Goal: Information Seeking & Learning: Learn about a topic

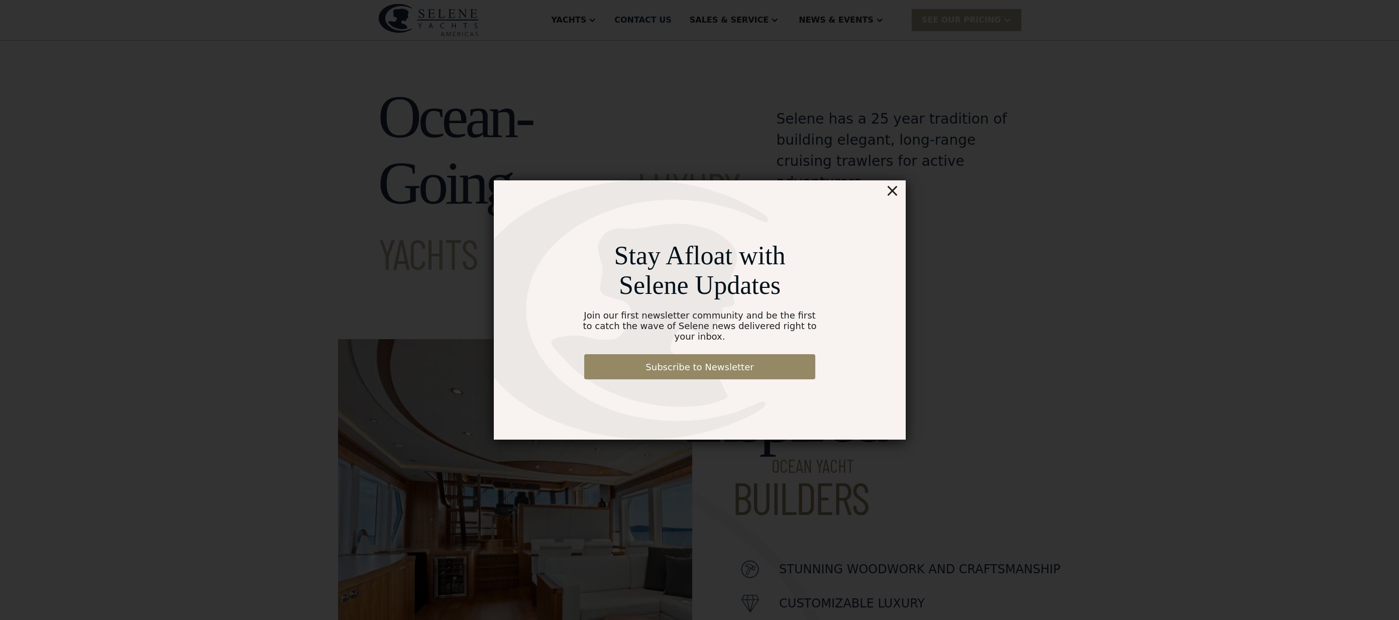
scroll to position [490, 0]
click at [894, 195] on div "×" at bounding box center [891, 190] width 15 height 20
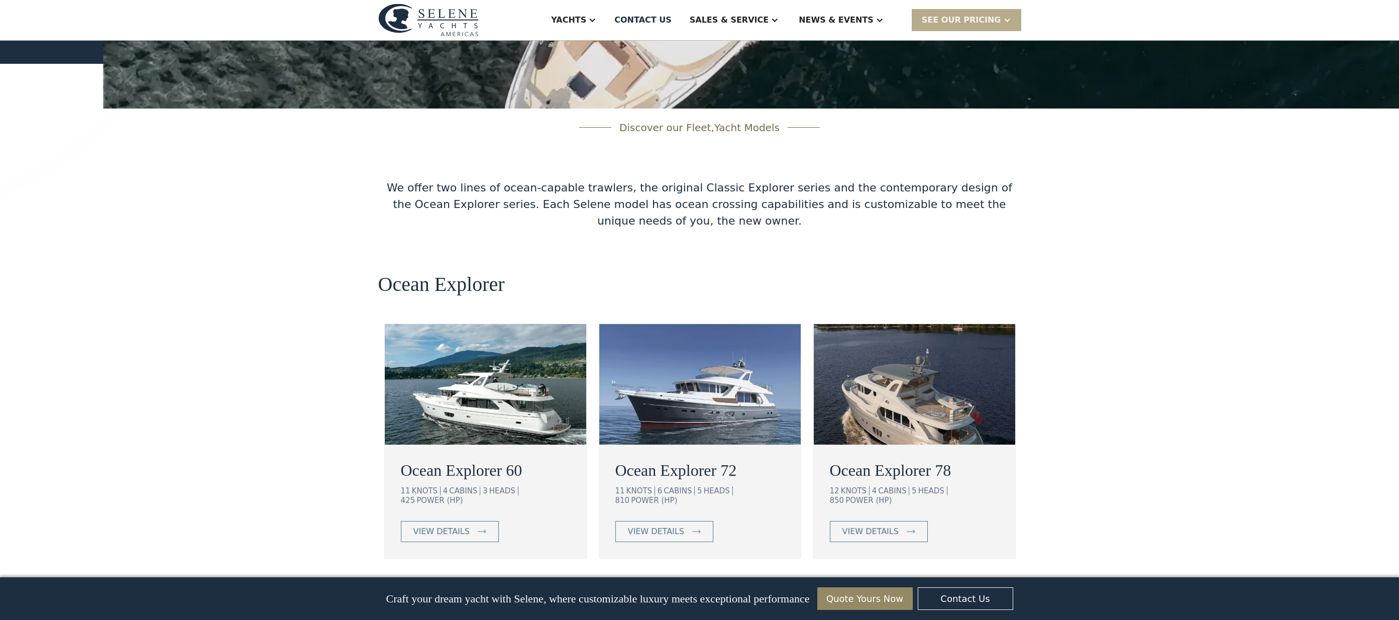
scroll to position [1529, 0]
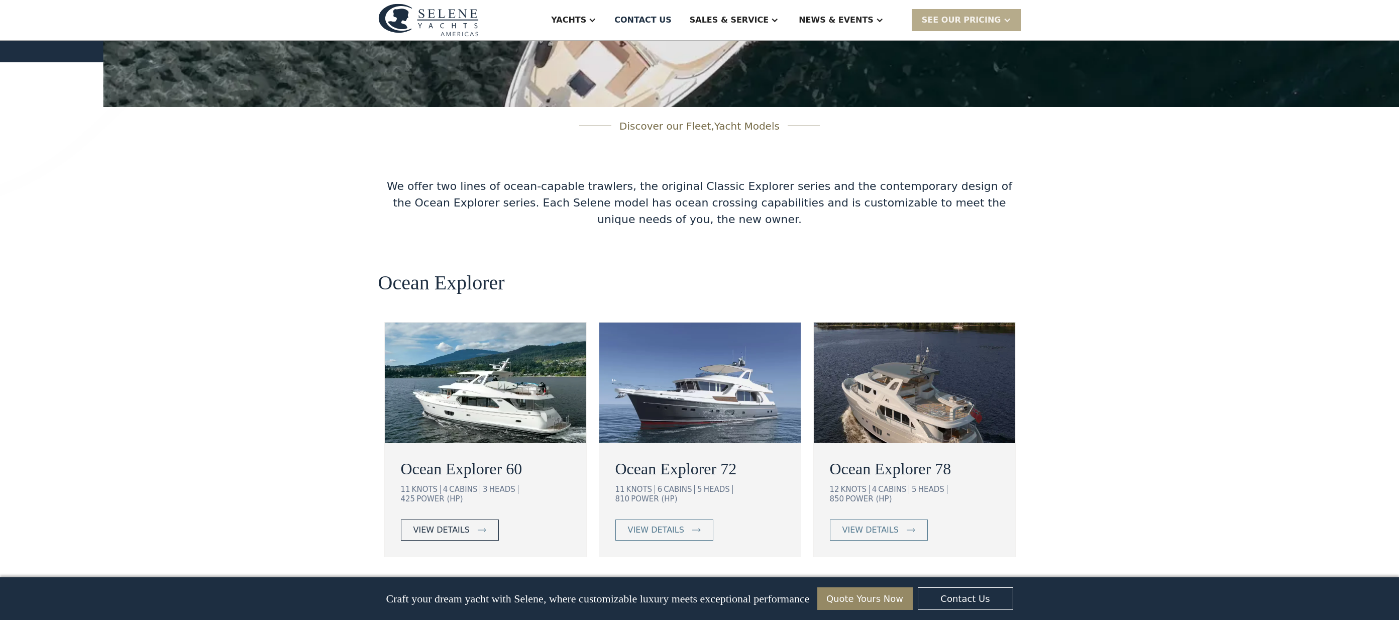
click at [442, 524] on div "view details" at bounding box center [441, 530] width 56 height 12
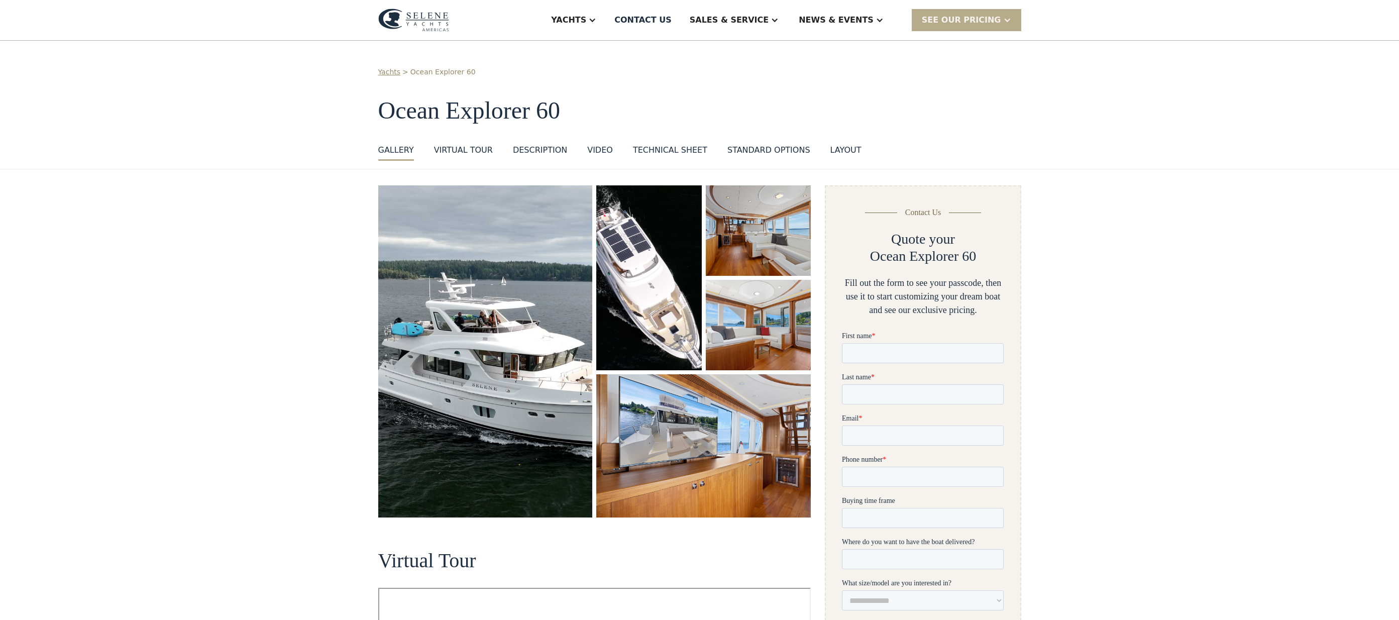
click at [474, 150] on div "VIRTUAL TOUR" at bounding box center [463, 150] width 59 height 12
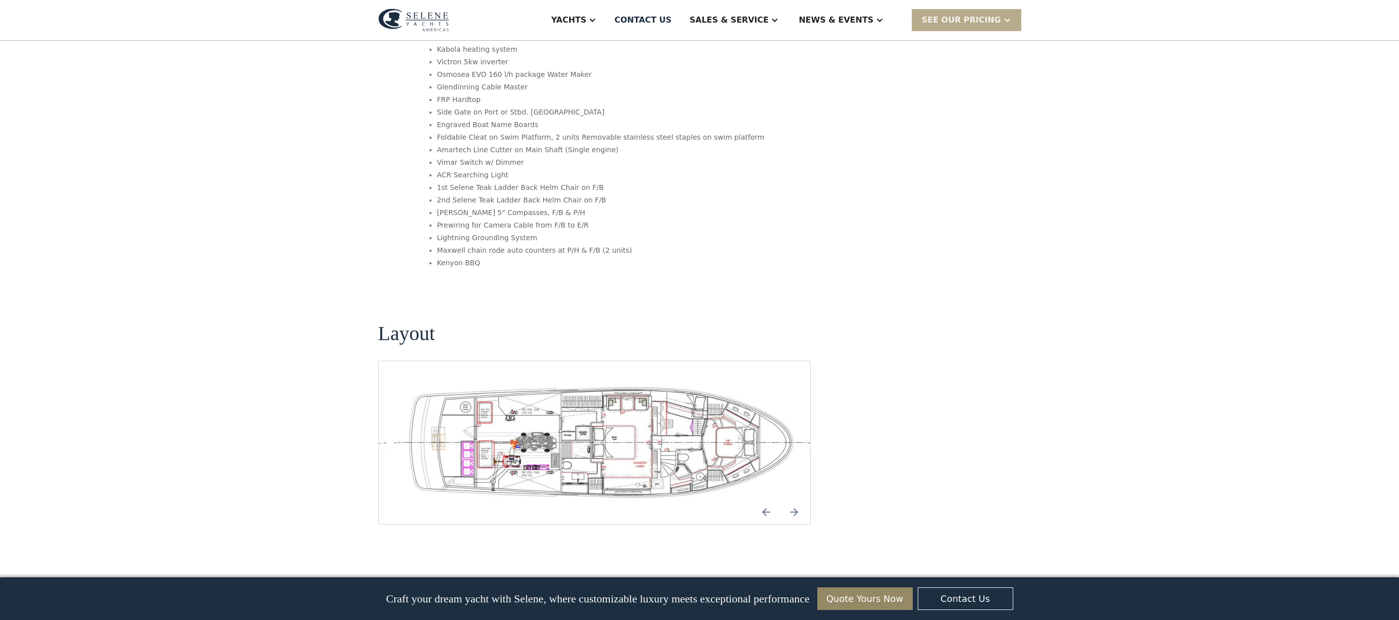
scroll to position [1931, 0]
click at [512, 384] on img "open lightbox" at bounding box center [602, 441] width 416 height 115
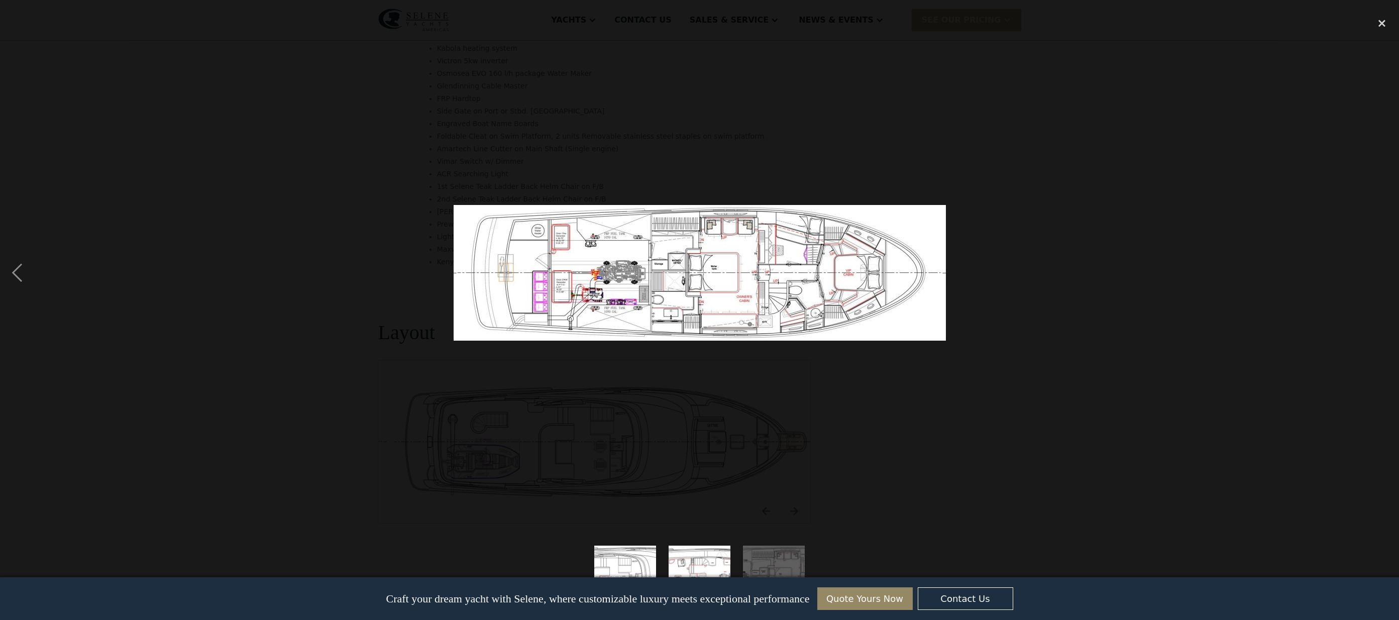
click at [617, 564] on img "show item 1 of 3" at bounding box center [625, 576] width 225 height 62
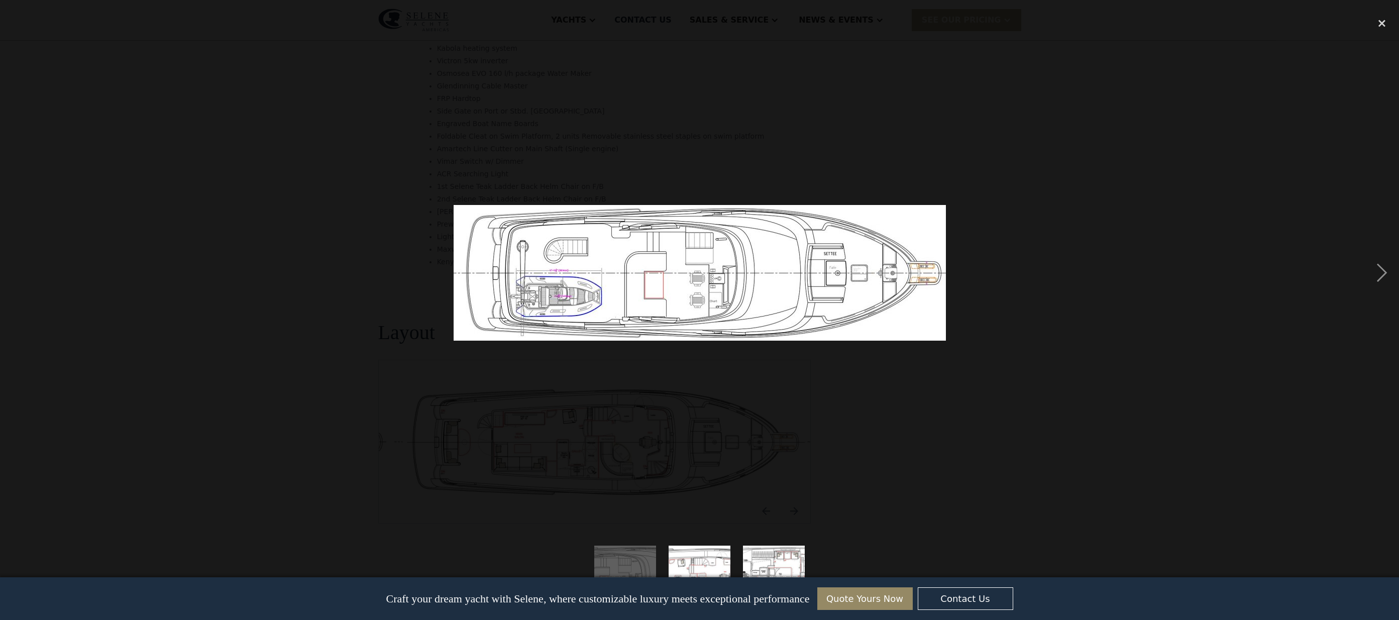
click at [694, 564] on img "show item 2 of 3" at bounding box center [699, 576] width 225 height 62
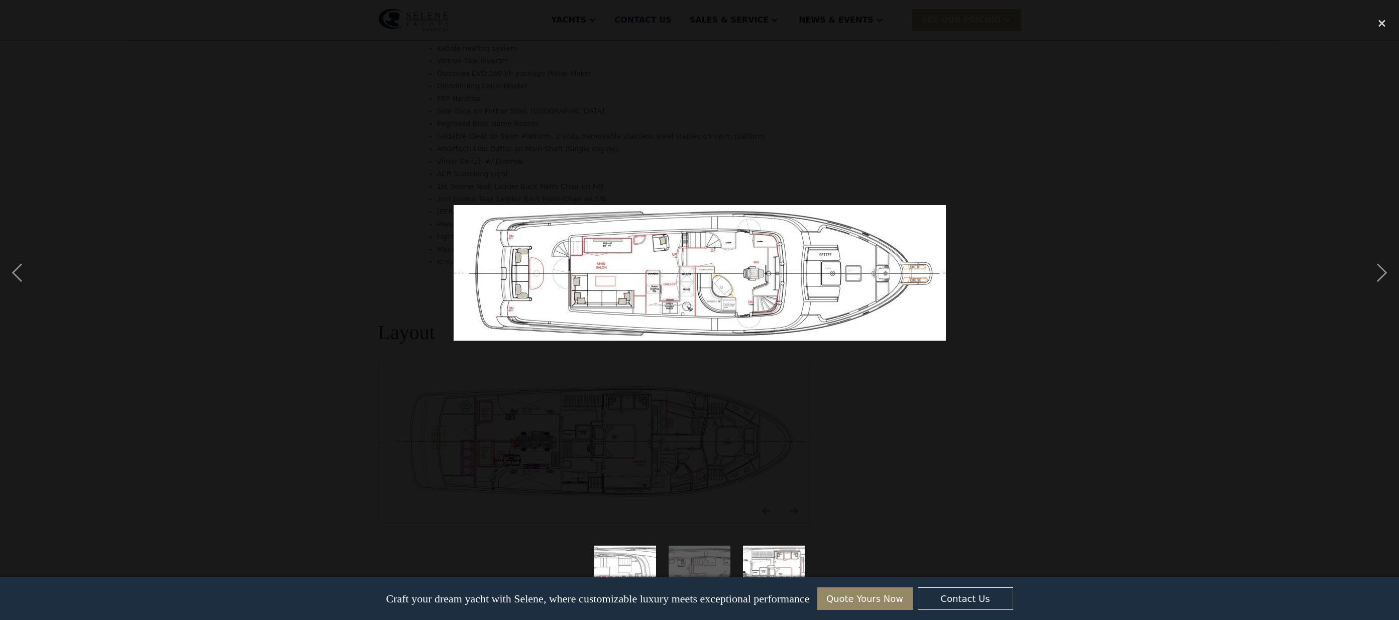
click at [768, 565] on img "show item 3 of 3" at bounding box center [773, 576] width 225 height 62
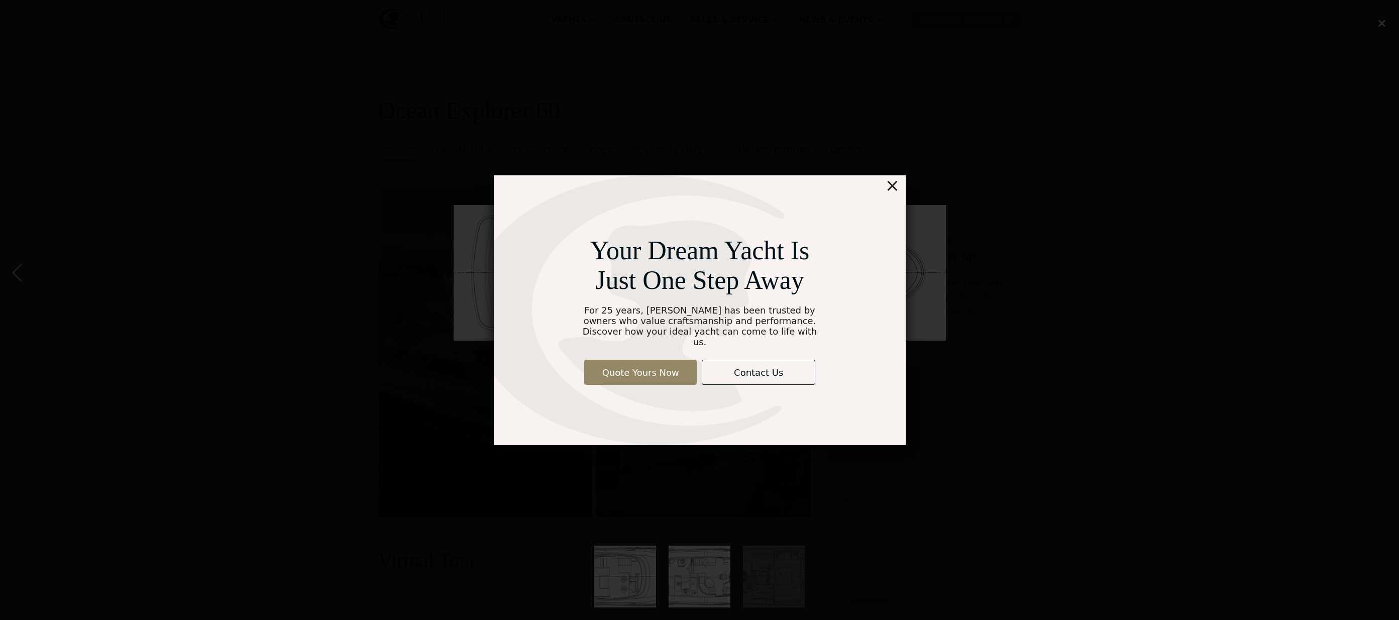
click at [894, 192] on div "×" at bounding box center [891, 185] width 15 height 20
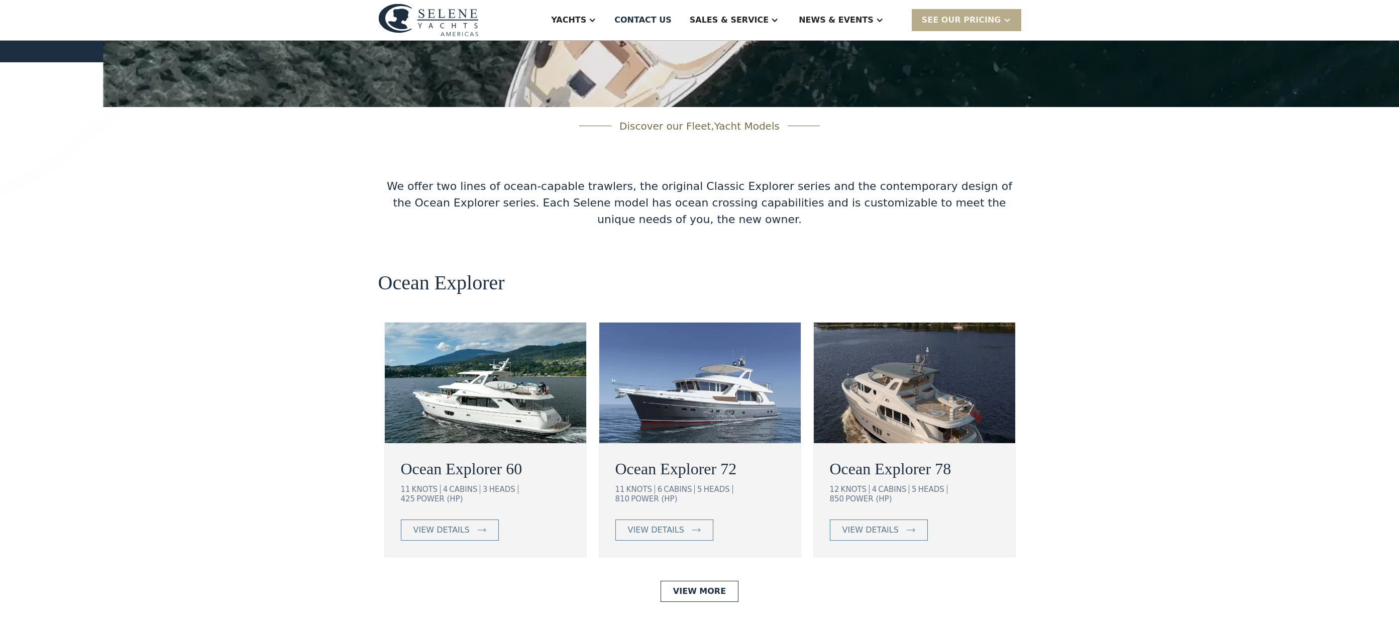
scroll to position [490, 0]
click at [701, 322] on img at bounding box center [699, 382] width 201 height 121
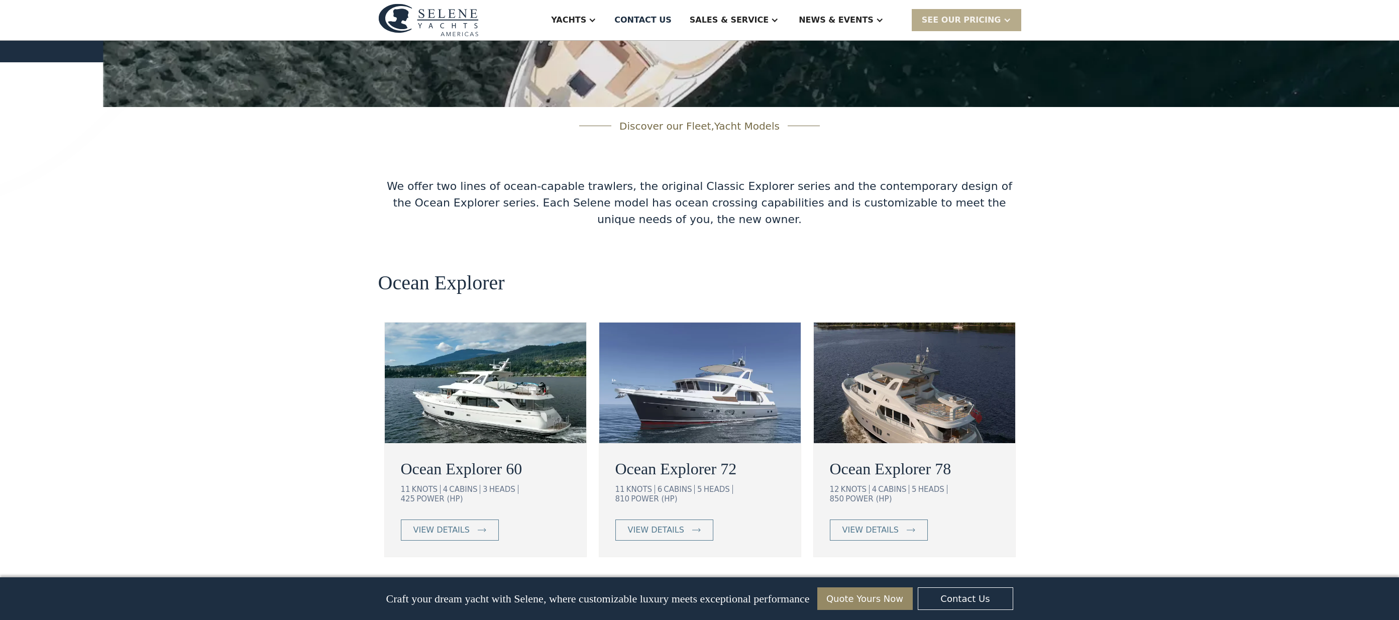
scroll to position [490, 0]
click at [677, 524] on div "view details" at bounding box center [656, 530] width 56 height 12
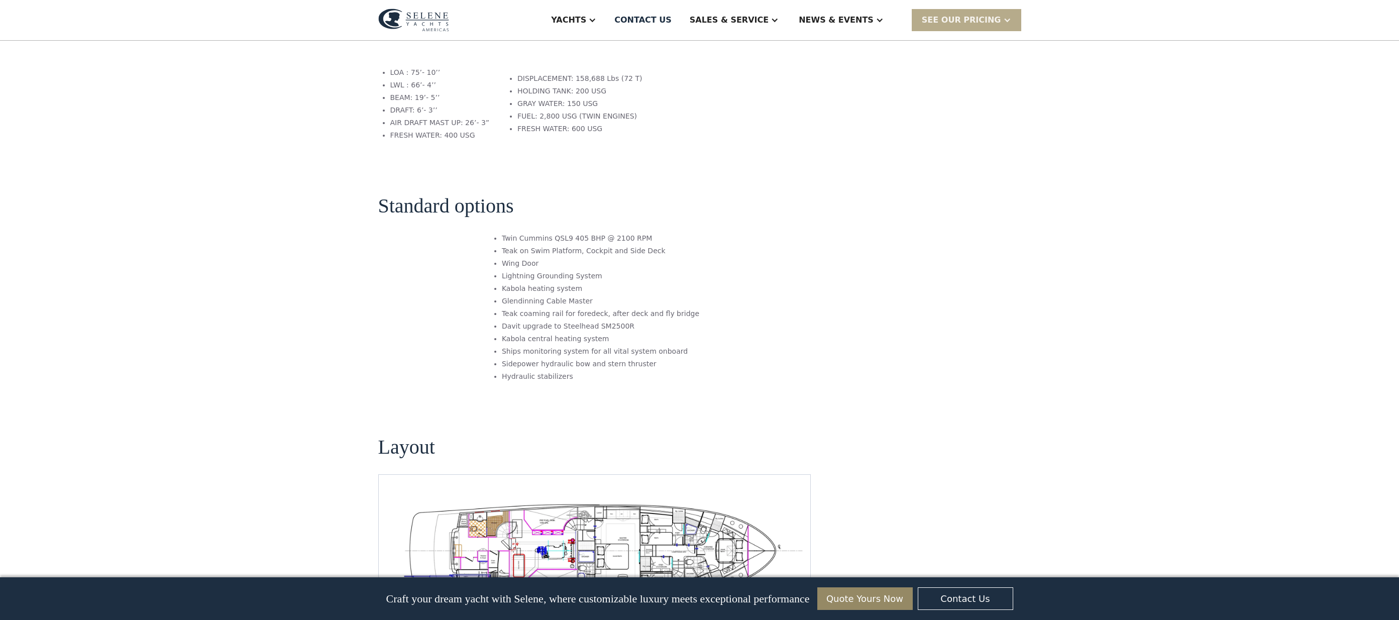
scroll to position [1476, 0]
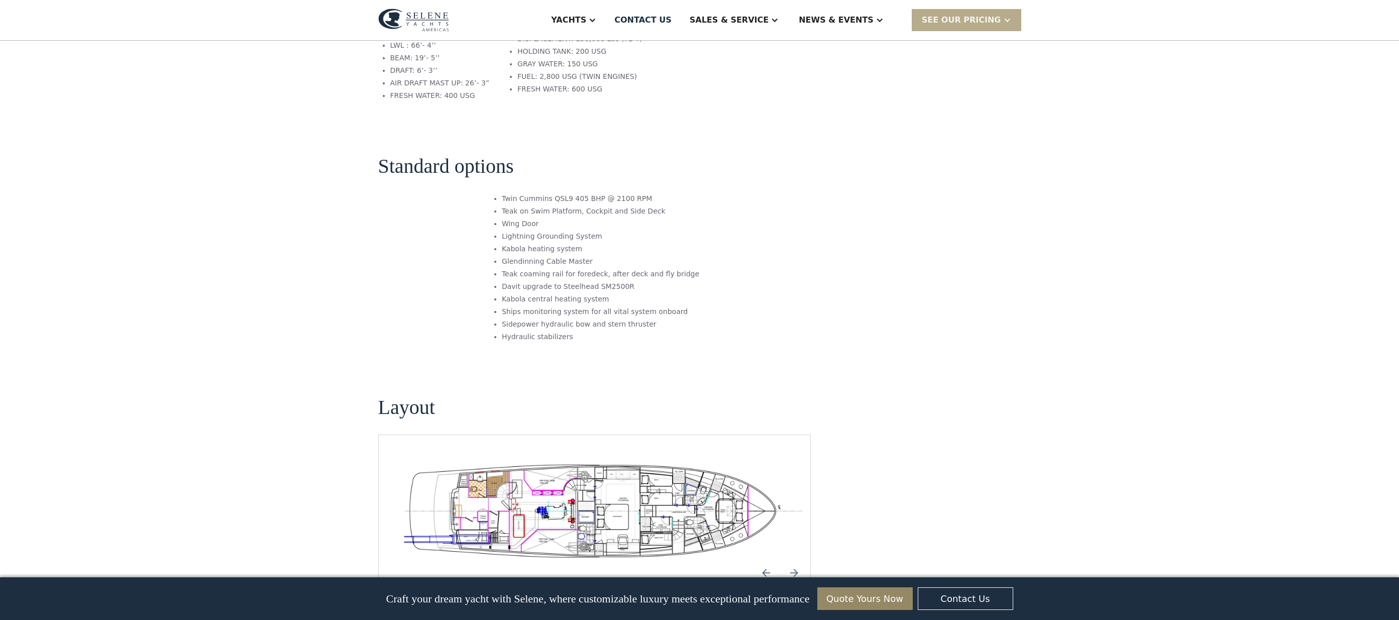
click at [548, 459] on img "open lightbox" at bounding box center [602, 509] width 416 height 101
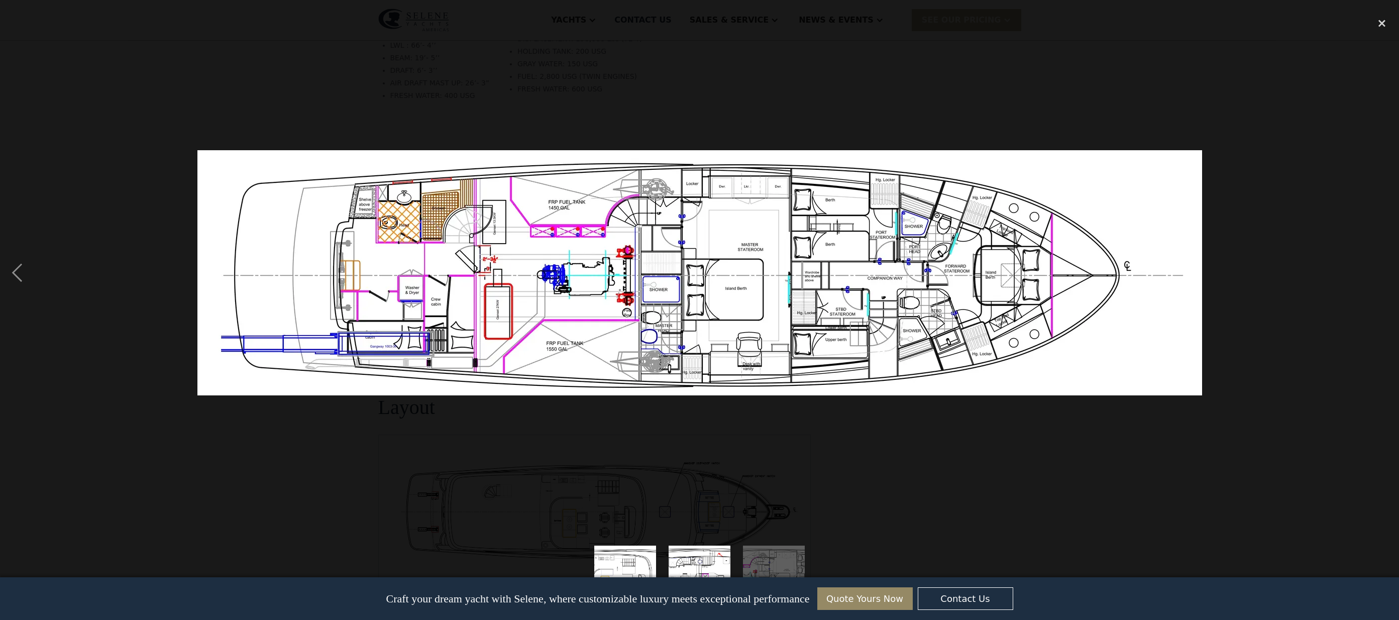
click at [609, 571] on img "show item 1 of 3" at bounding box center [625, 576] width 254 height 62
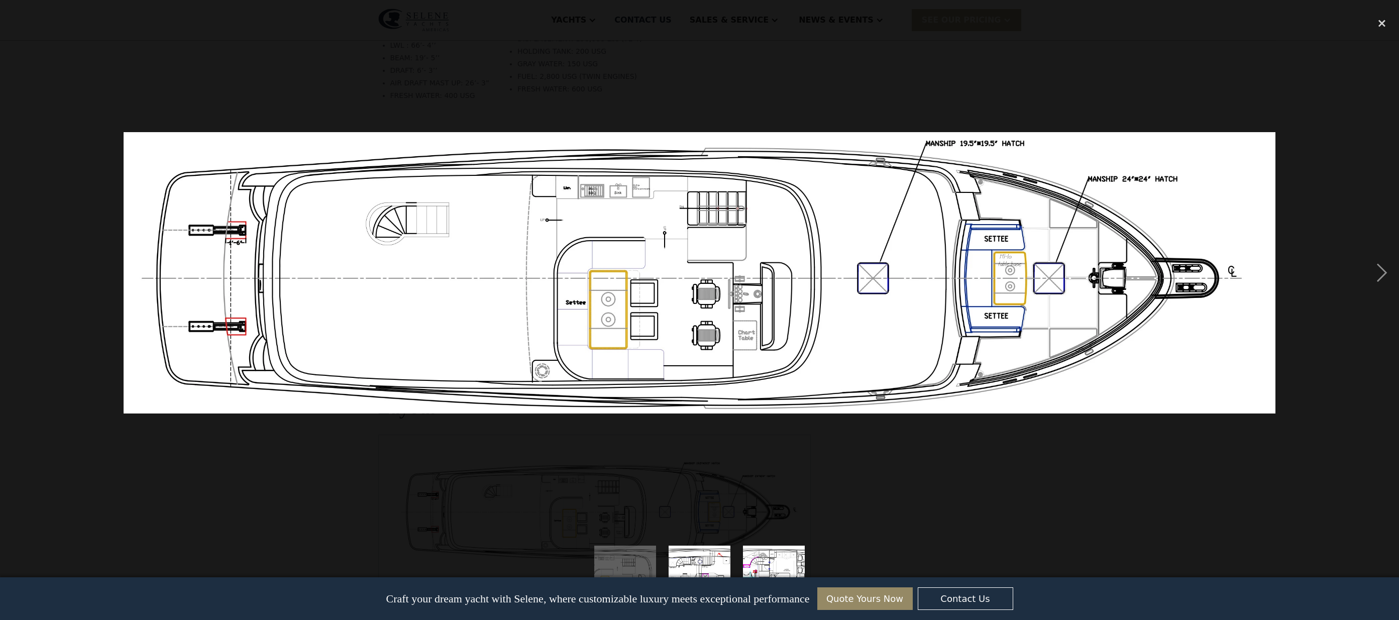
click at [705, 558] on img "show item 2 of 3" at bounding box center [700, 576] width 254 height 62
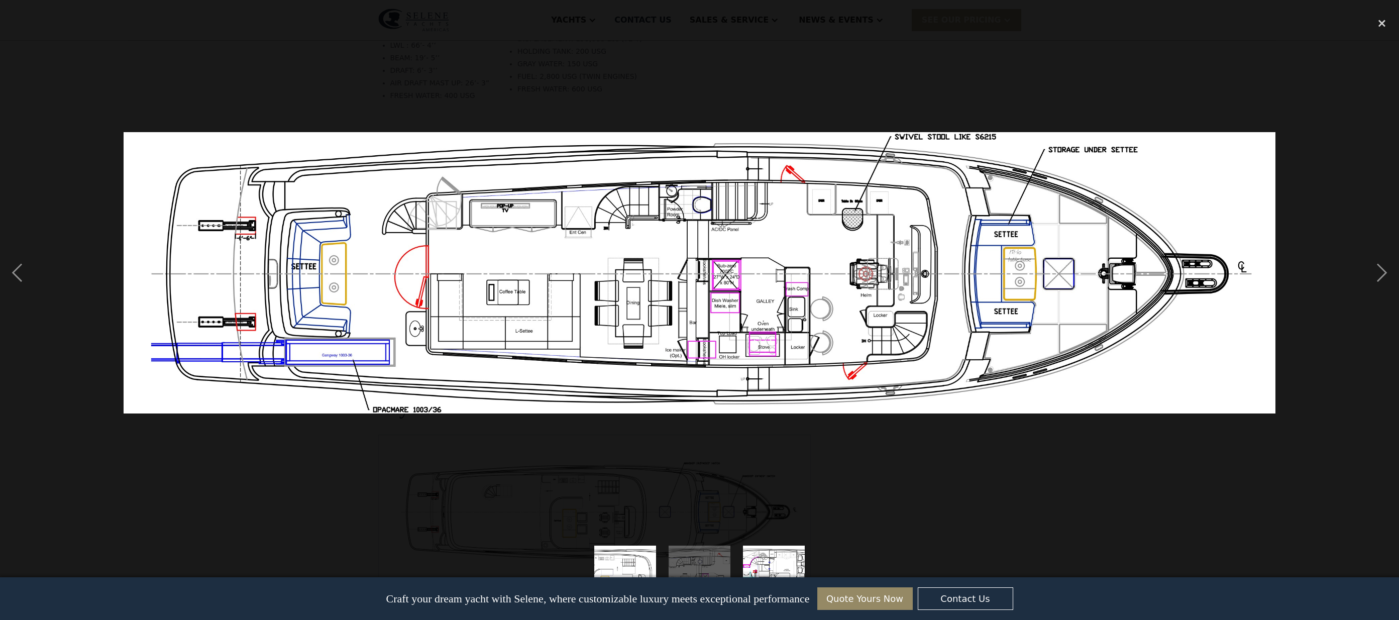
click at [773, 556] on img "show item 3 of 3" at bounding box center [774, 576] width 254 height 62
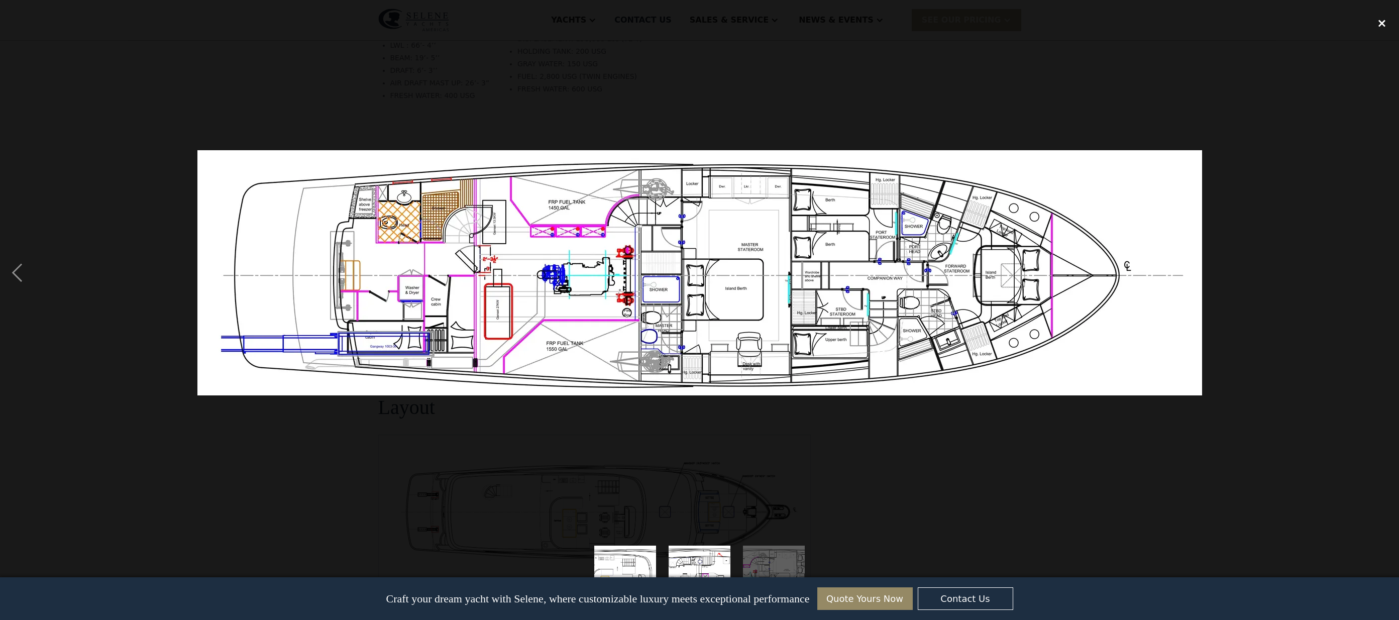
click at [1375, 22] on div "close lightbox" at bounding box center [1382, 24] width 34 height 22
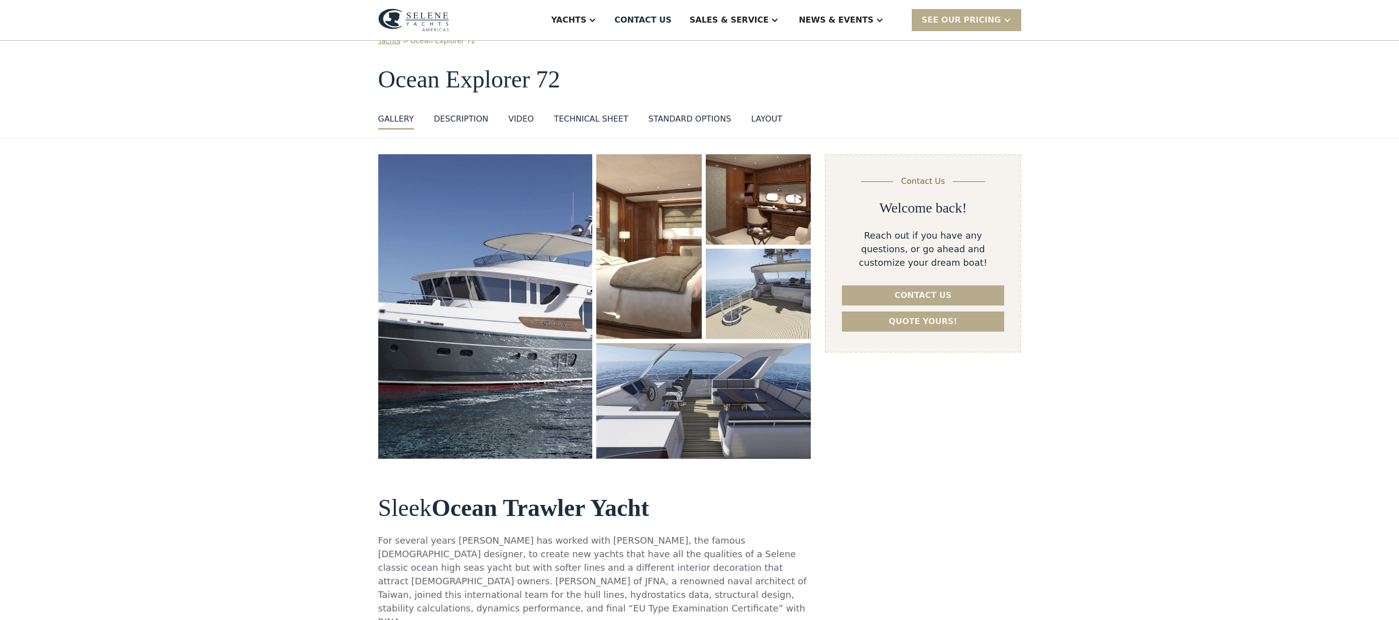
scroll to position [31, 0]
click at [764, 122] on div "layout" at bounding box center [766, 120] width 31 height 12
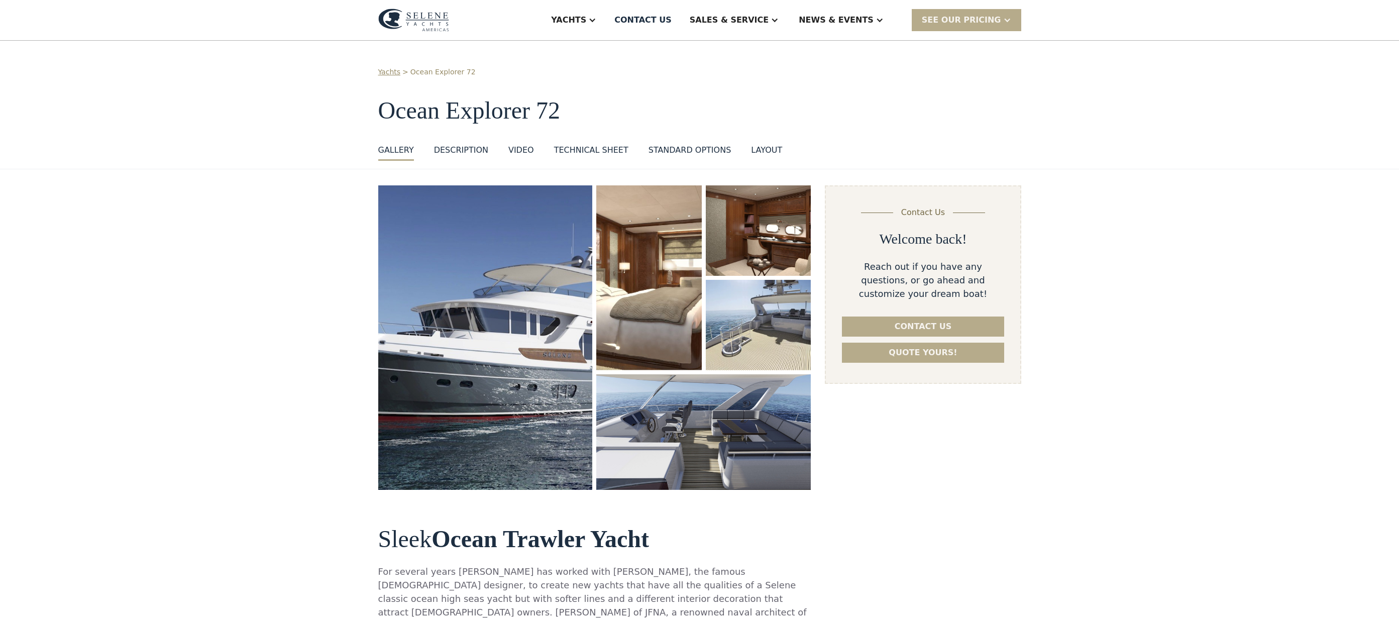
click at [515, 148] on div "VIDEO" at bounding box center [521, 150] width 26 height 12
click at [571, 151] on div "Technical sheet" at bounding box center [591, 150] width 74 height 12
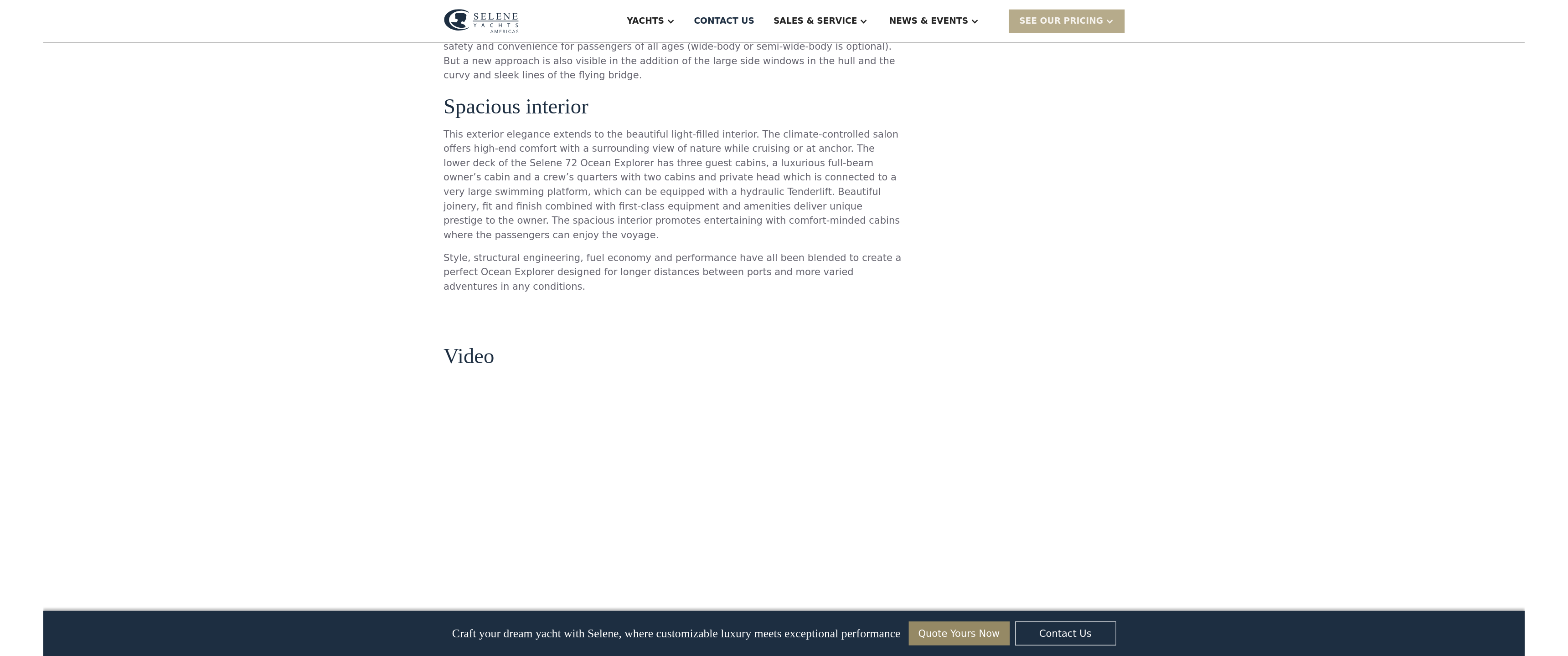
scroll to position [660, 0]
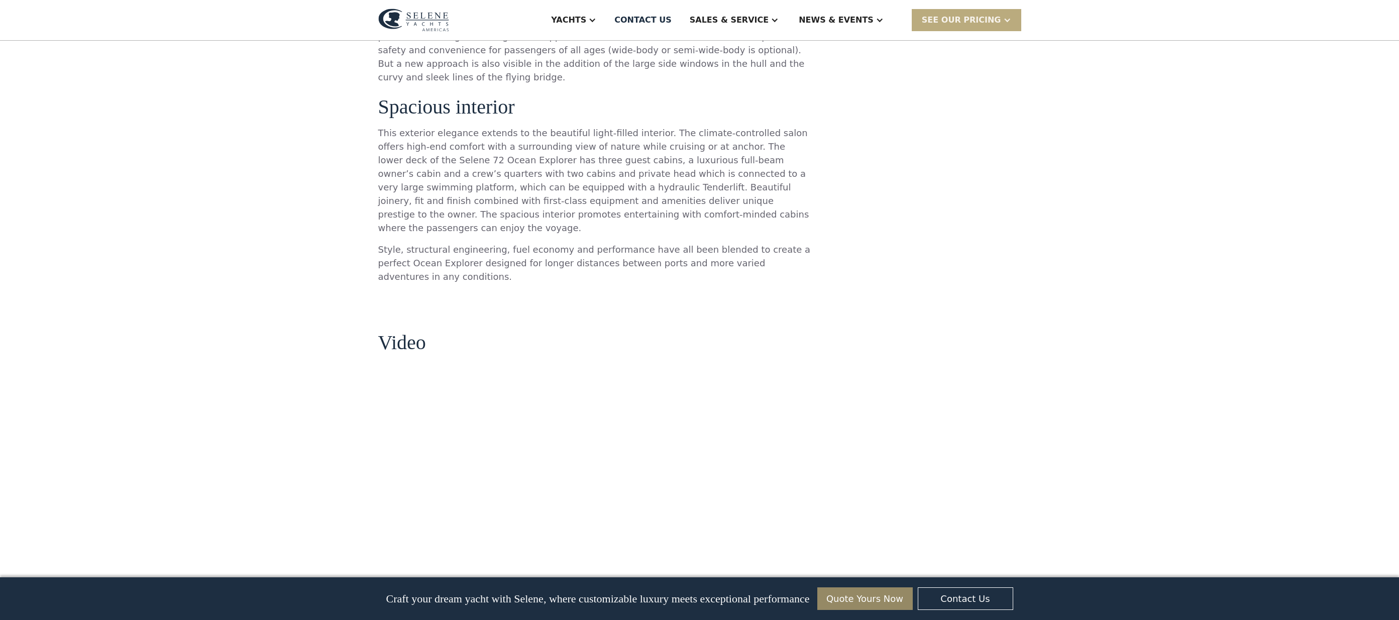
click at [955, 23] on div "SEE Our Pricing" at bounding box center [961, 20] width 79 height 12
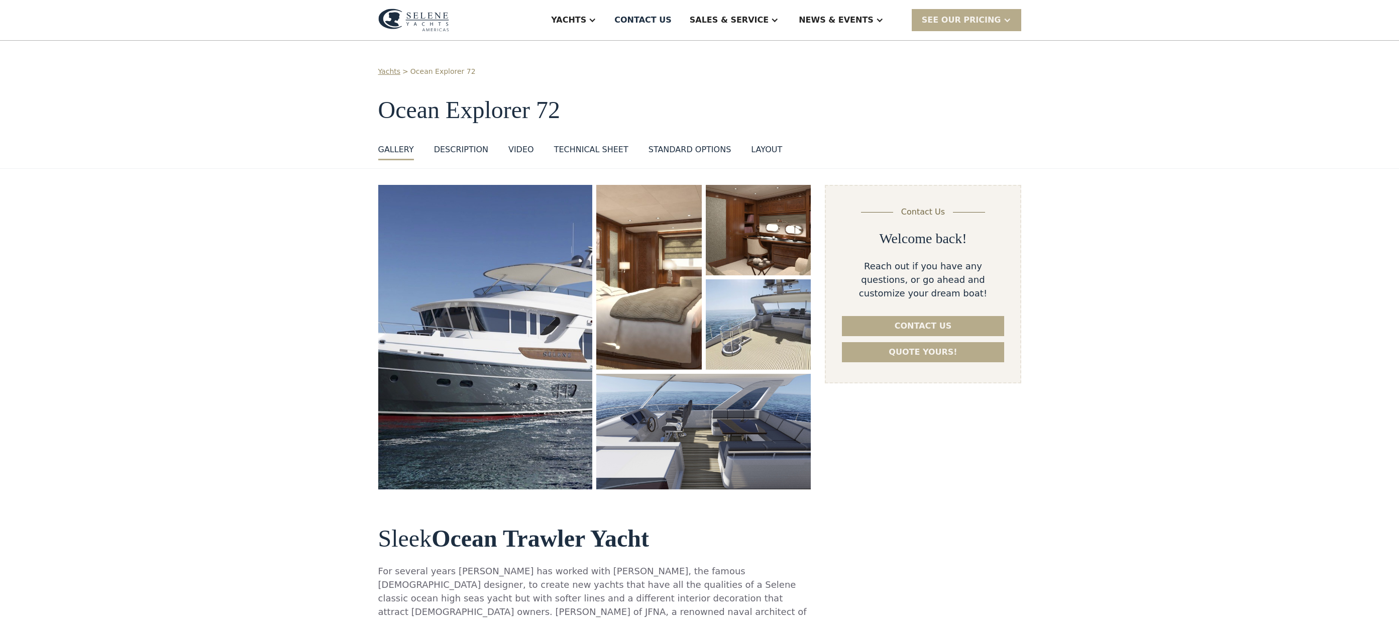
scroll to position [0, 0]
click at [402, 332] on img "open lightbox" at bounding box center [485, 337] width 214 height 304
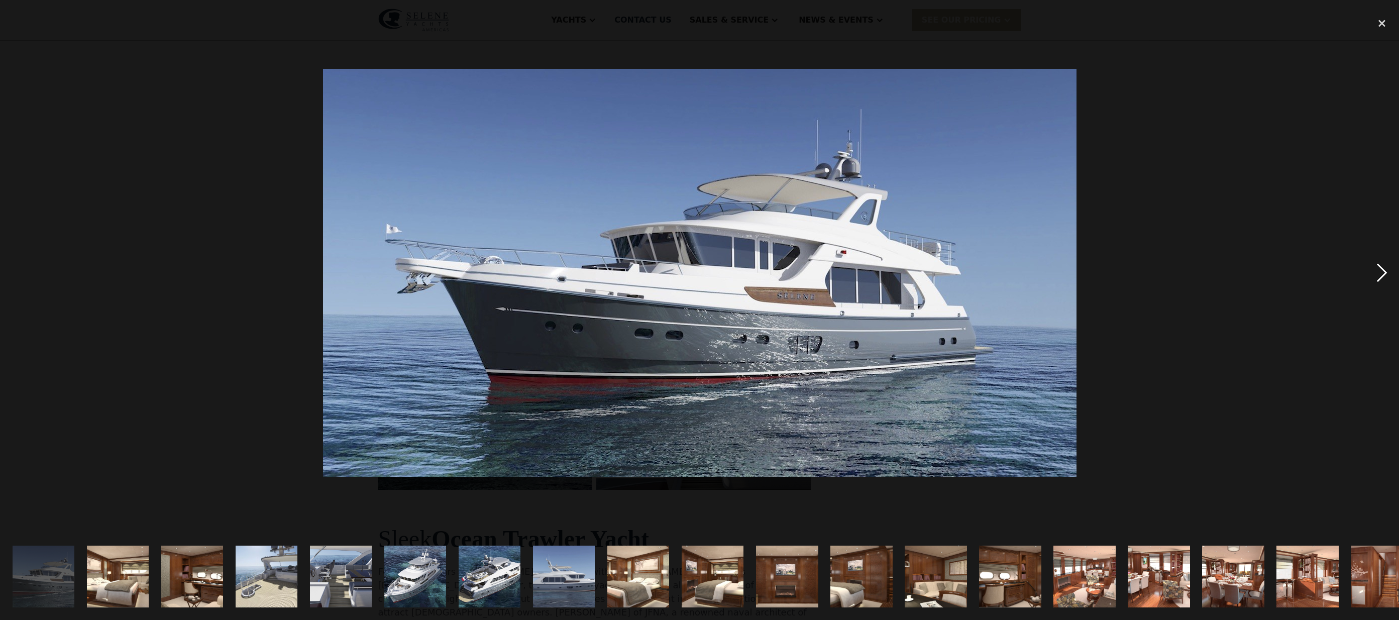
click at [1383, 274] on div "next image" at bounding box center [1382, 273] width 34 height 521
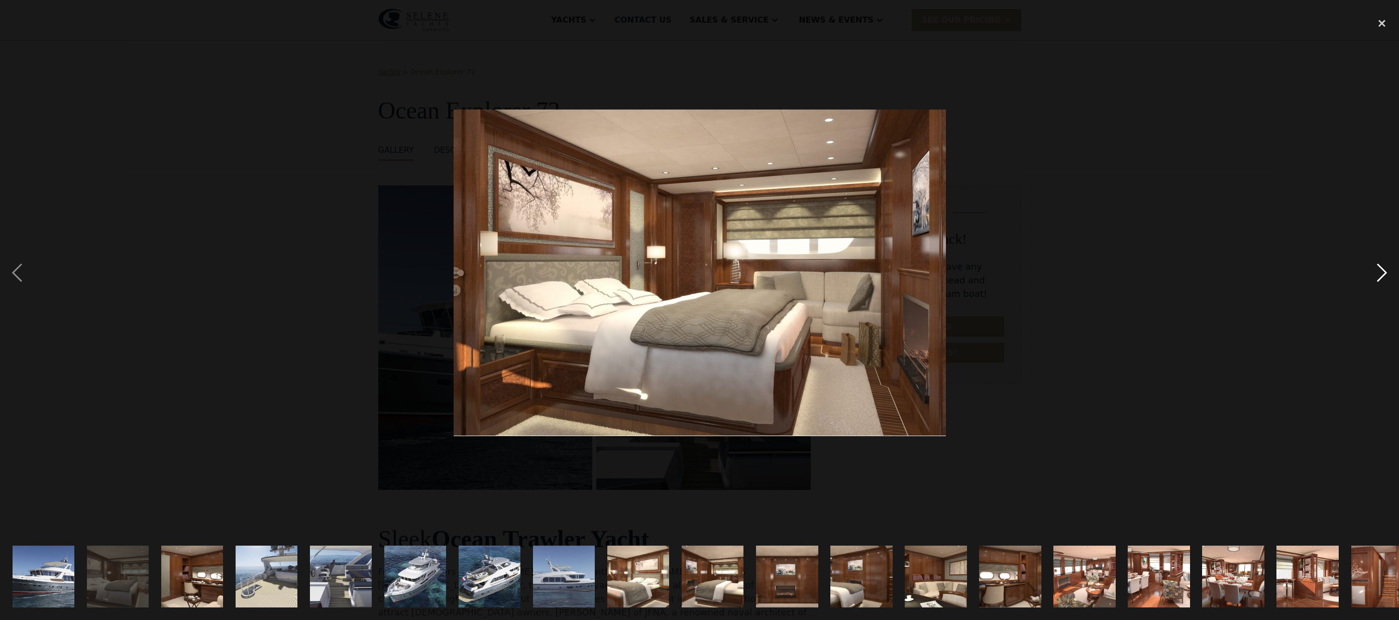
click at [1383, 274] on div "next image" at bounding box center [1382, 273] width 34 height 521
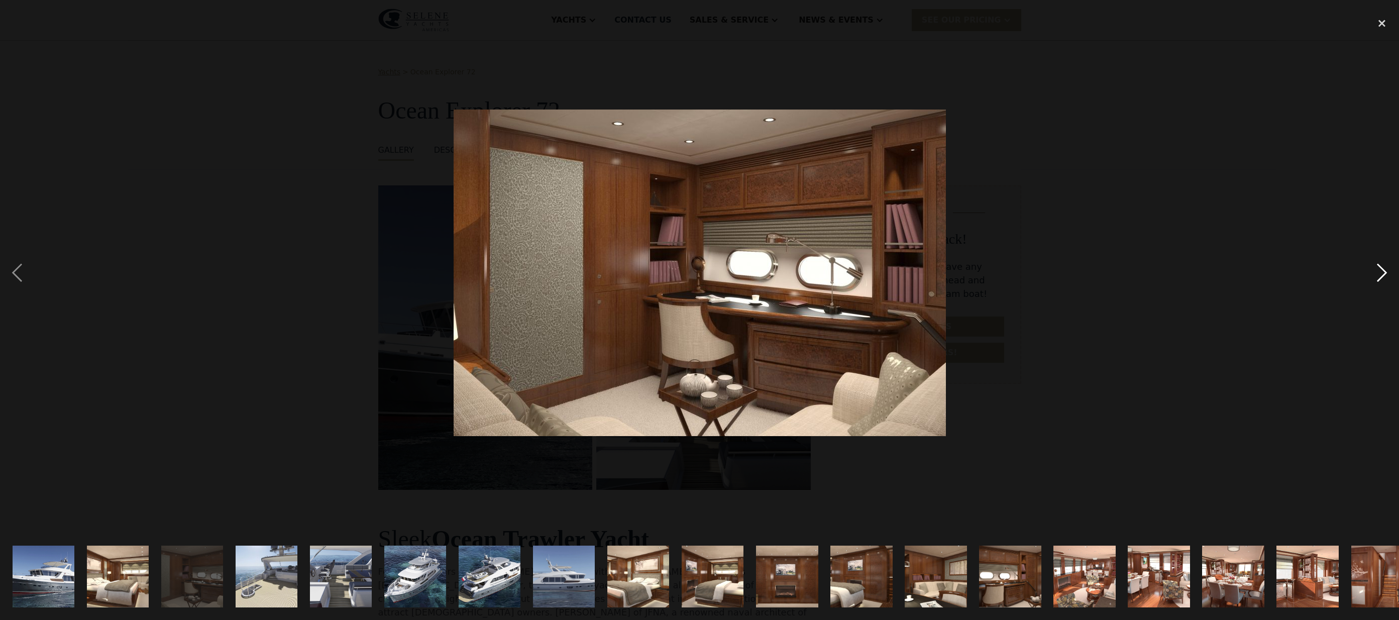
click at [1383, 274] on div "next image" at bounding box center [1382, 273] width 34 height 521
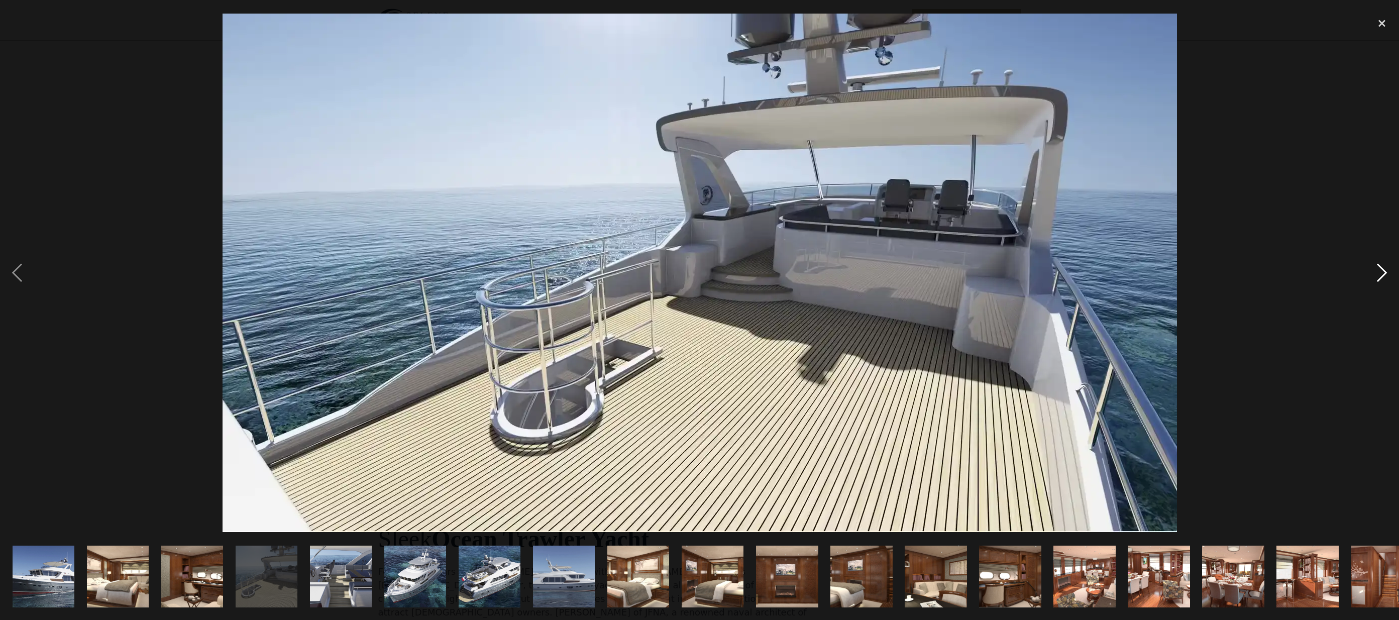
click at [1383, 275] on div "next image" at bounding box center [1382, 273] width 34 height 521
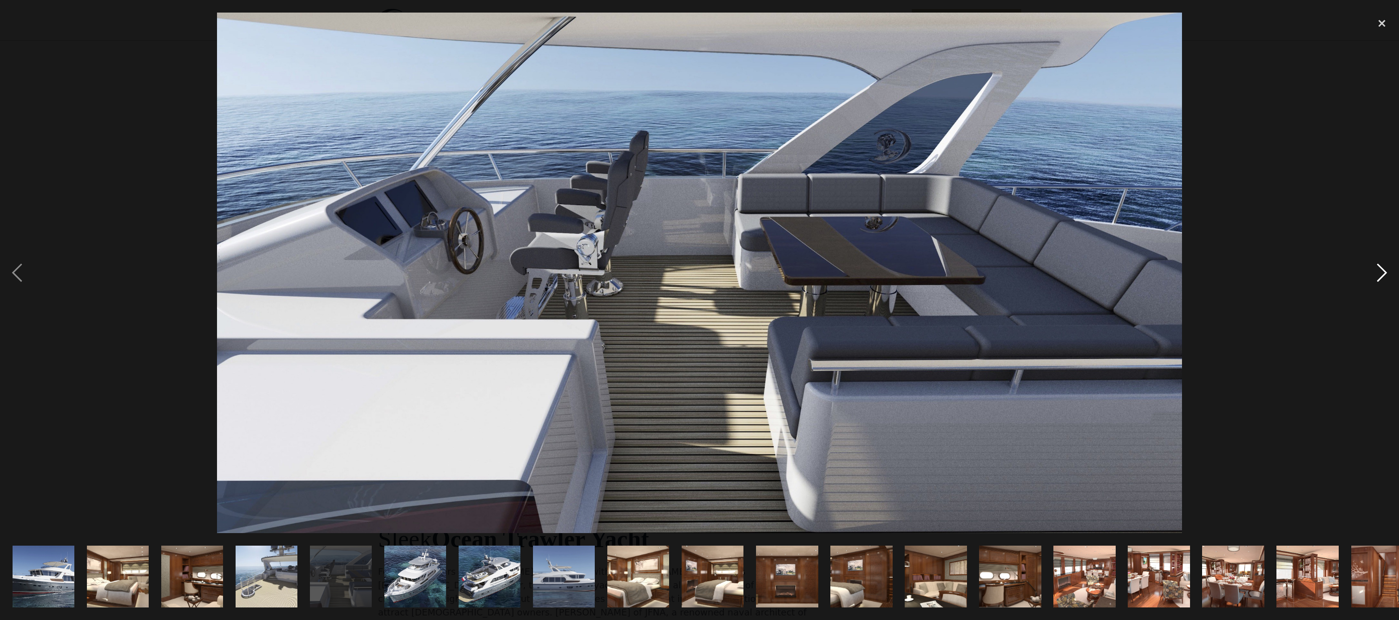
click at [1383, 275] on div "next image" at bounding box center [1382, 273] width 34 height 521
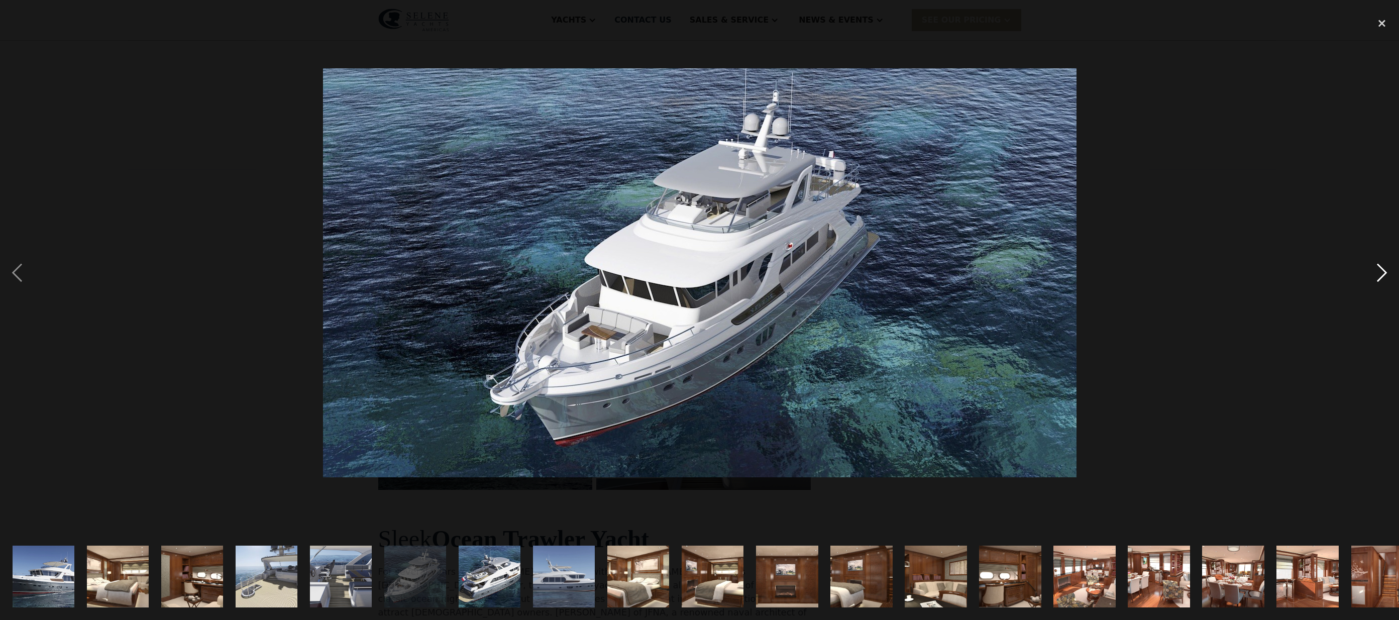
click at [1383, 275] on div "next image" at bounding box center [1382, 273] width 34 height 521
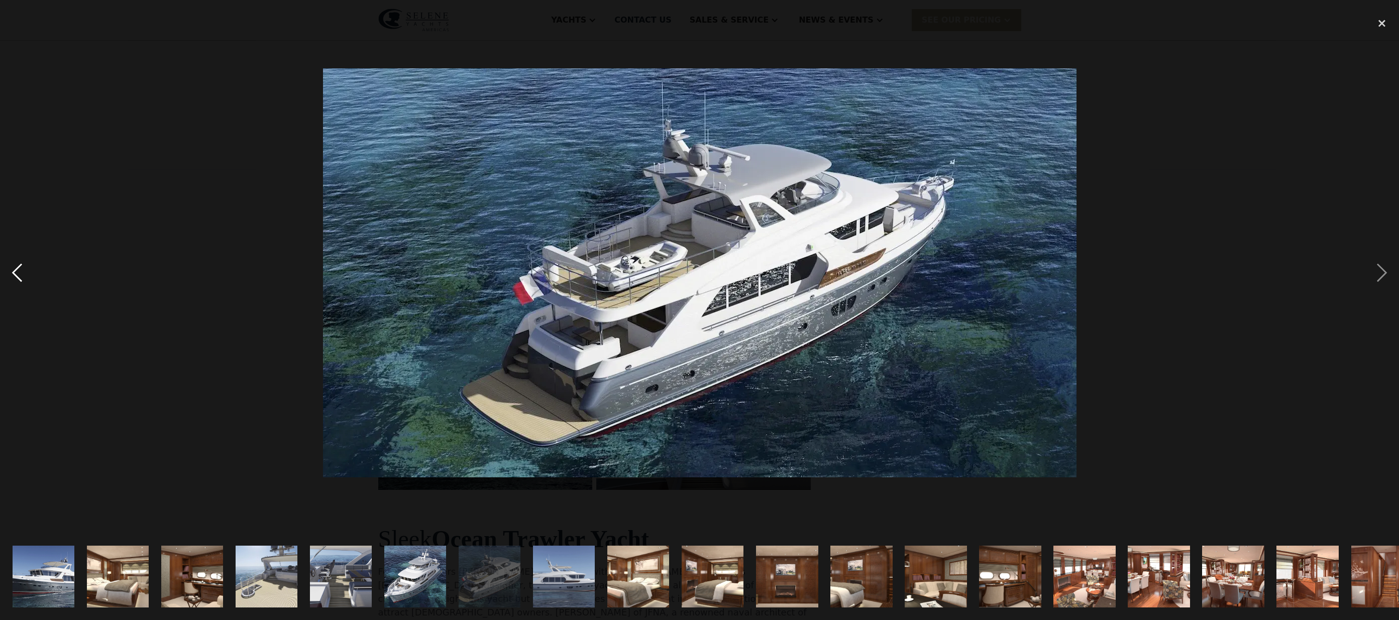
click at [20, 275] on div "previous image" at bounding box center [17, 273] width 34 height 521
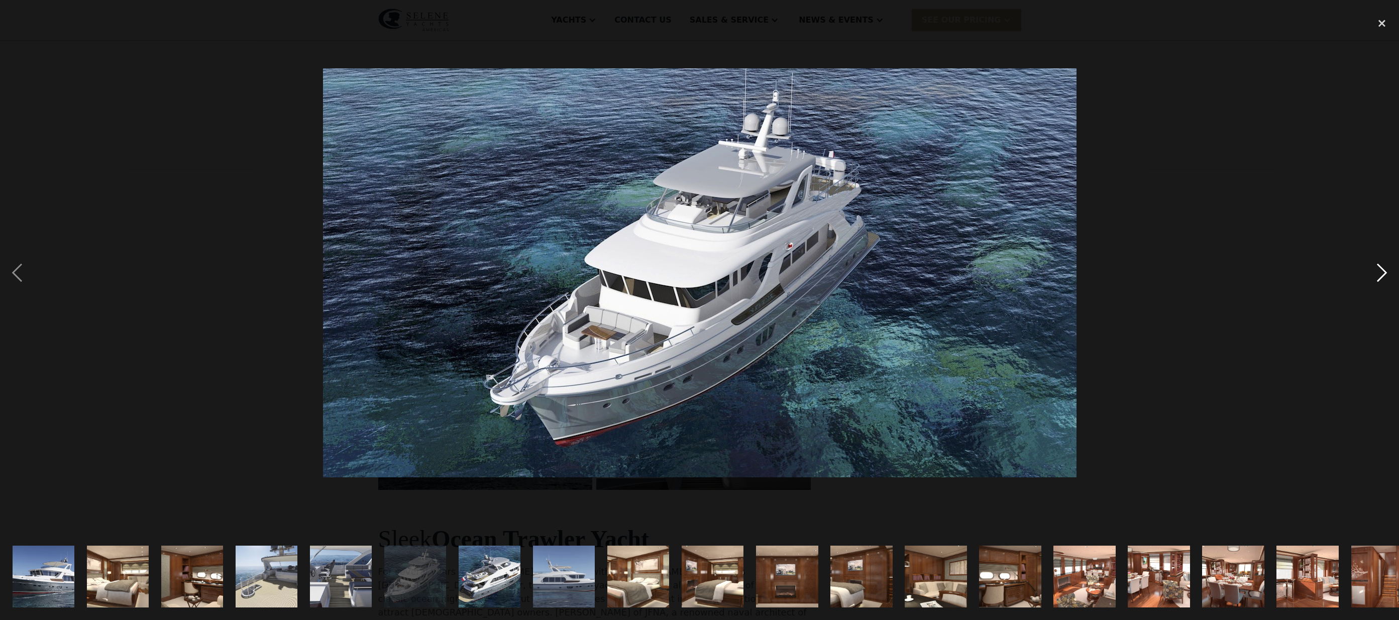
click at [1380, 277] on div "next image" at bounding box center [1382, 273] width 34 height 521
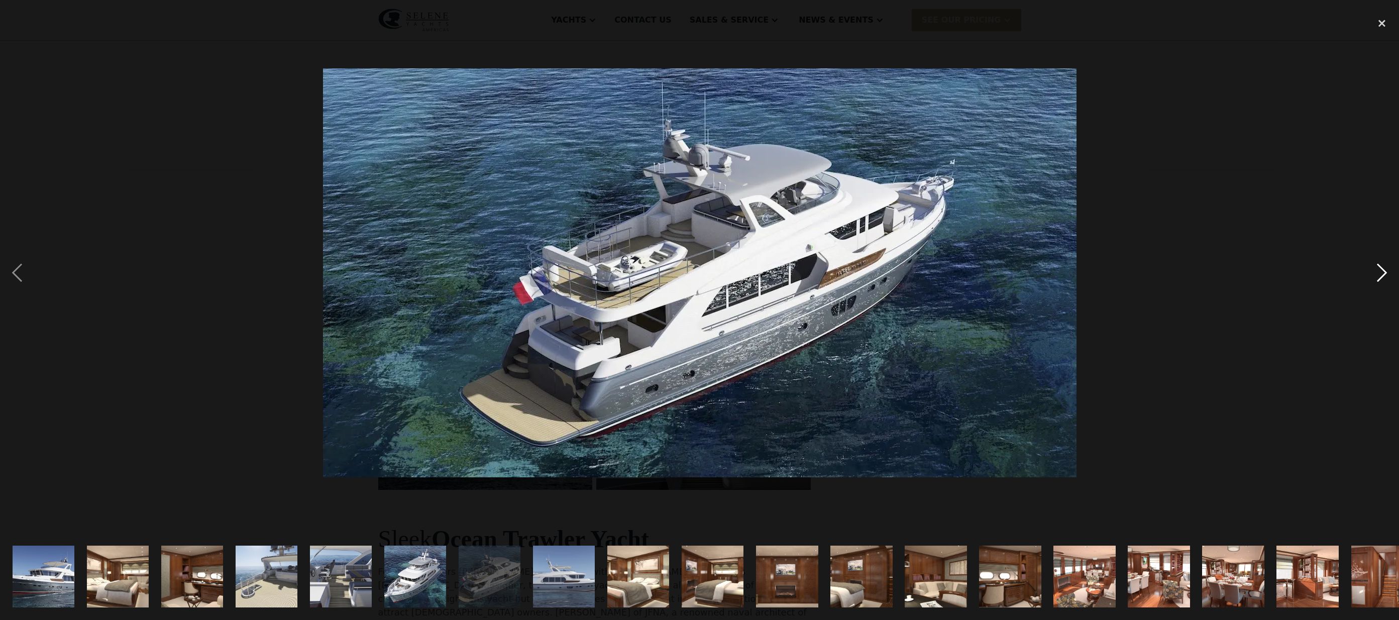
click at [1380, 277] on div "next image" at bounding box center [1382, 273] width 34 height 521
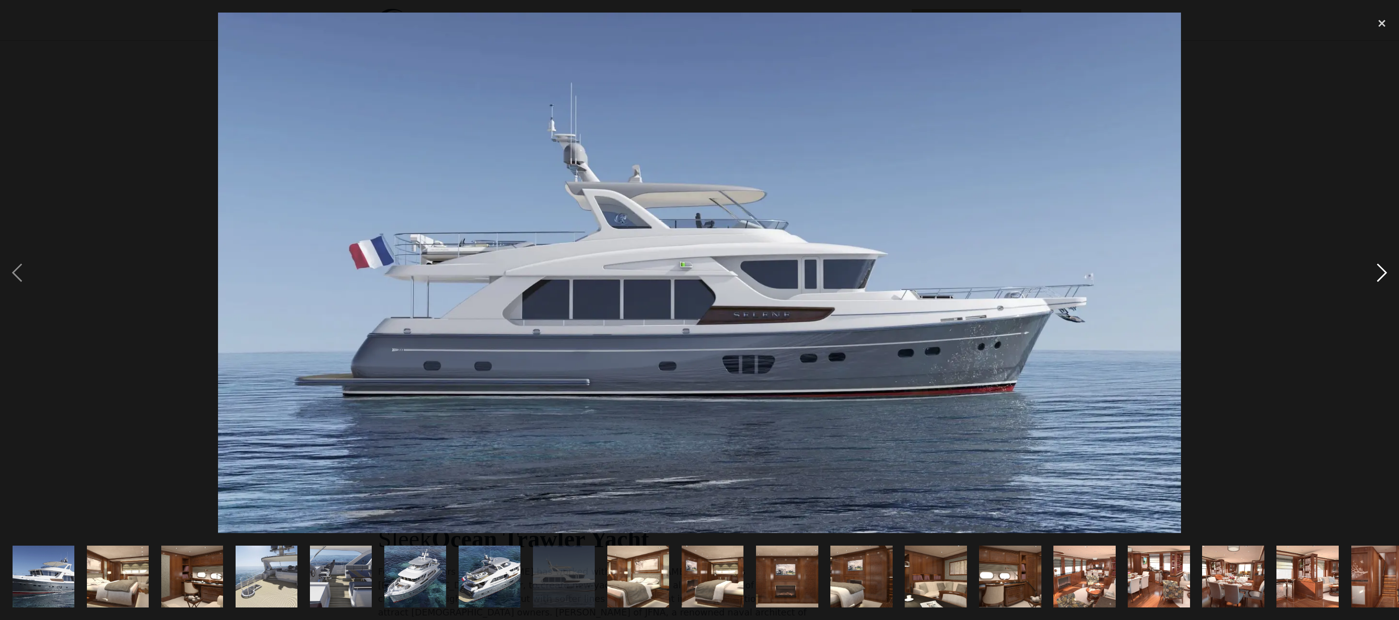
click at [1380, 277] on div "next image" at bounding box center [1382, 273] width 34 height 521
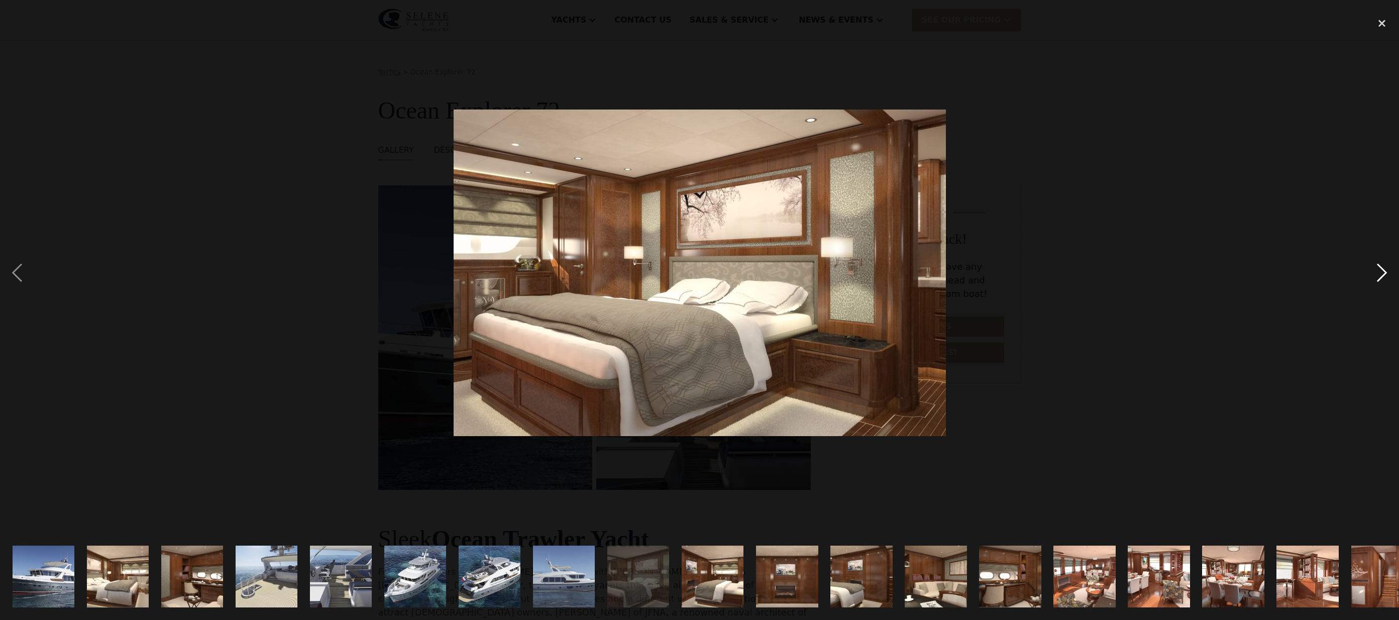
click at [1380, 277] on div "next image" at bounding box center [1382, 273] width 34 height 521
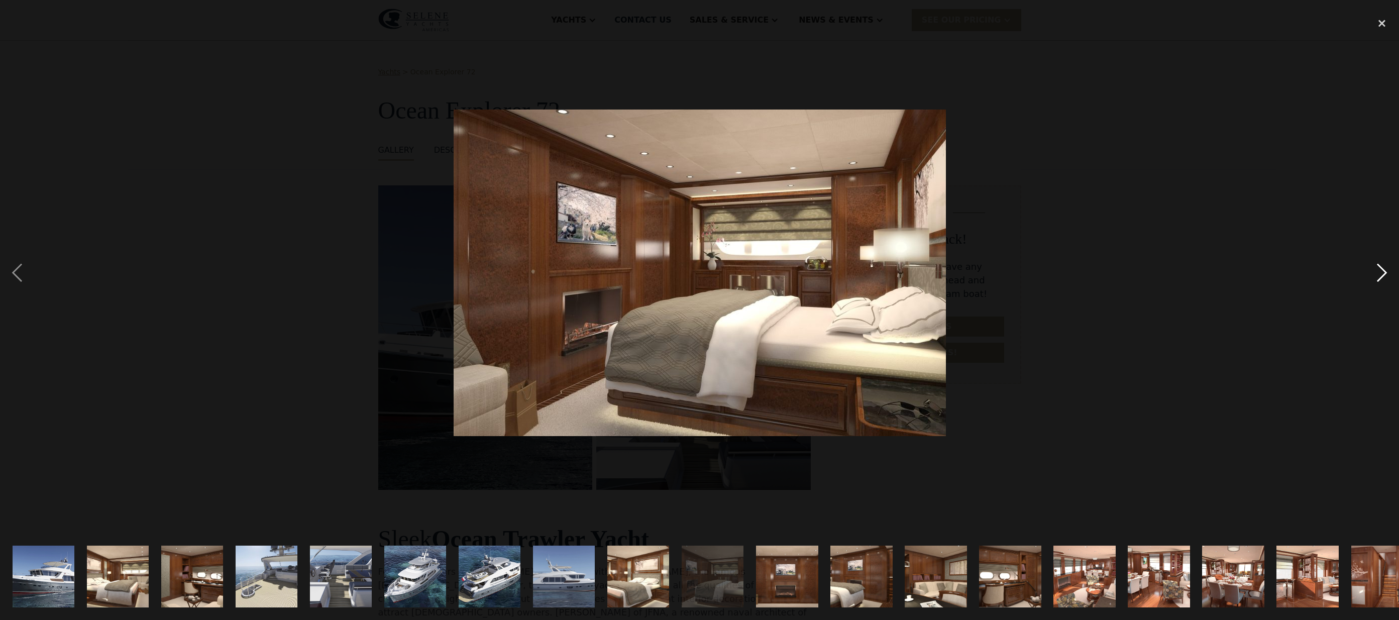
click at [1379, 277] on div "next image" at bounding box center [1382, 273] width 34 height 521
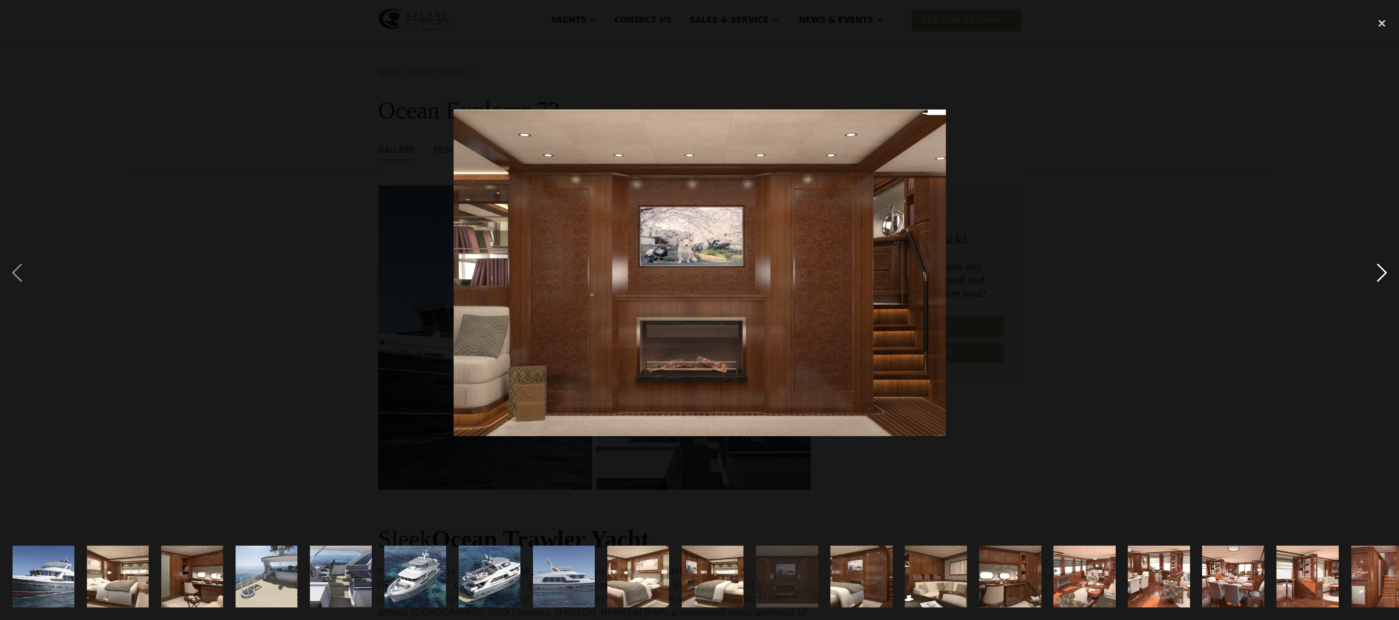
click at [1379, 277] on div "next image" at bounding box center [1382, 273] width 34 height 521
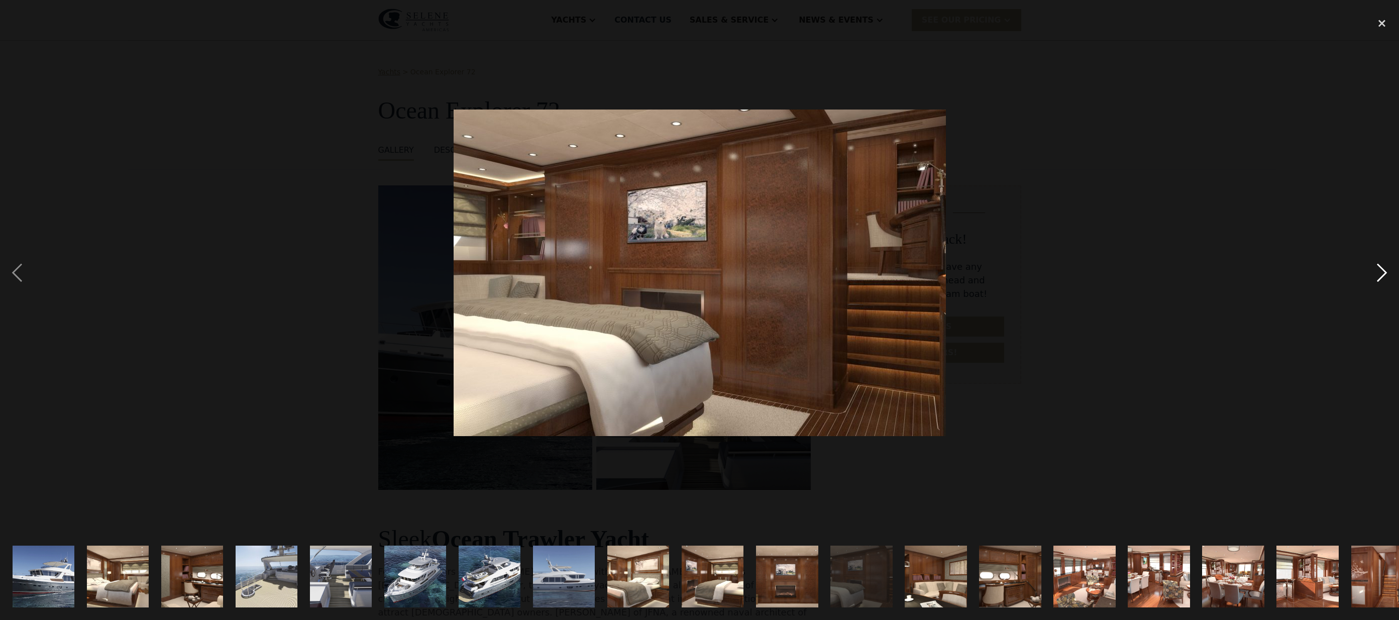
click at [1379, 277] on div "next image" at bounding box center [1382, 273] width 34 height 521
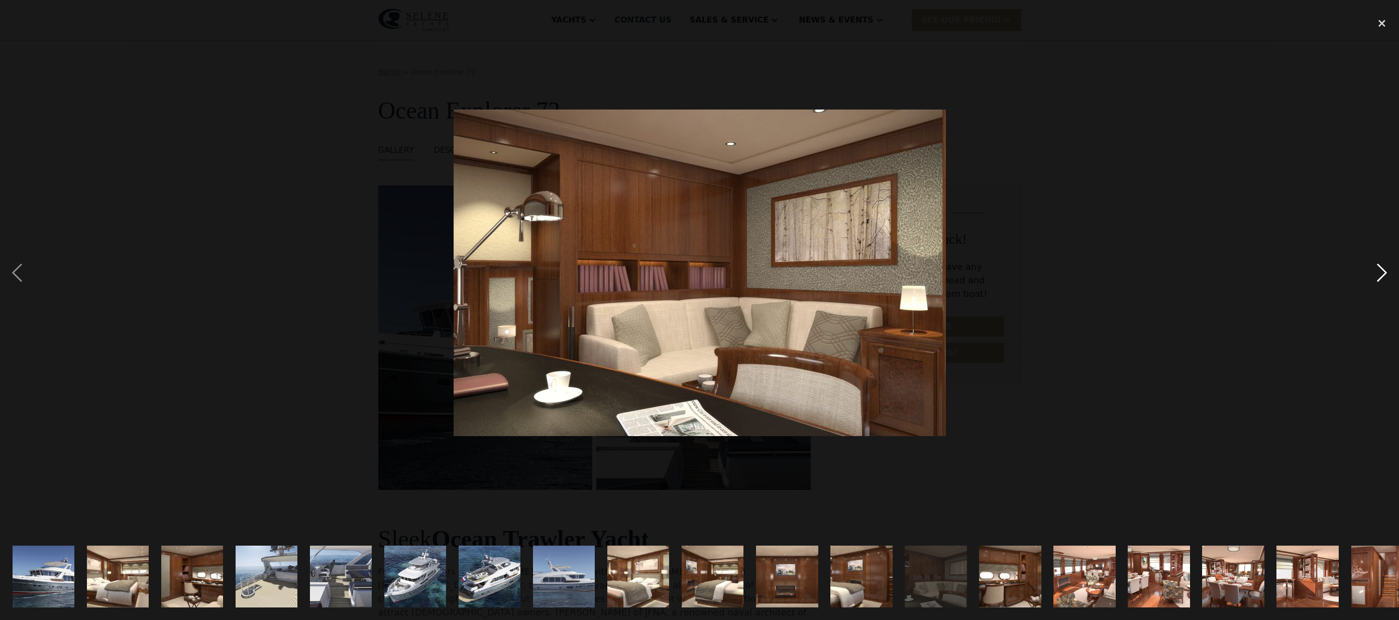
click at [1379, 278] on div "next image" at bounding box center [1382, 273] width 34 height 521
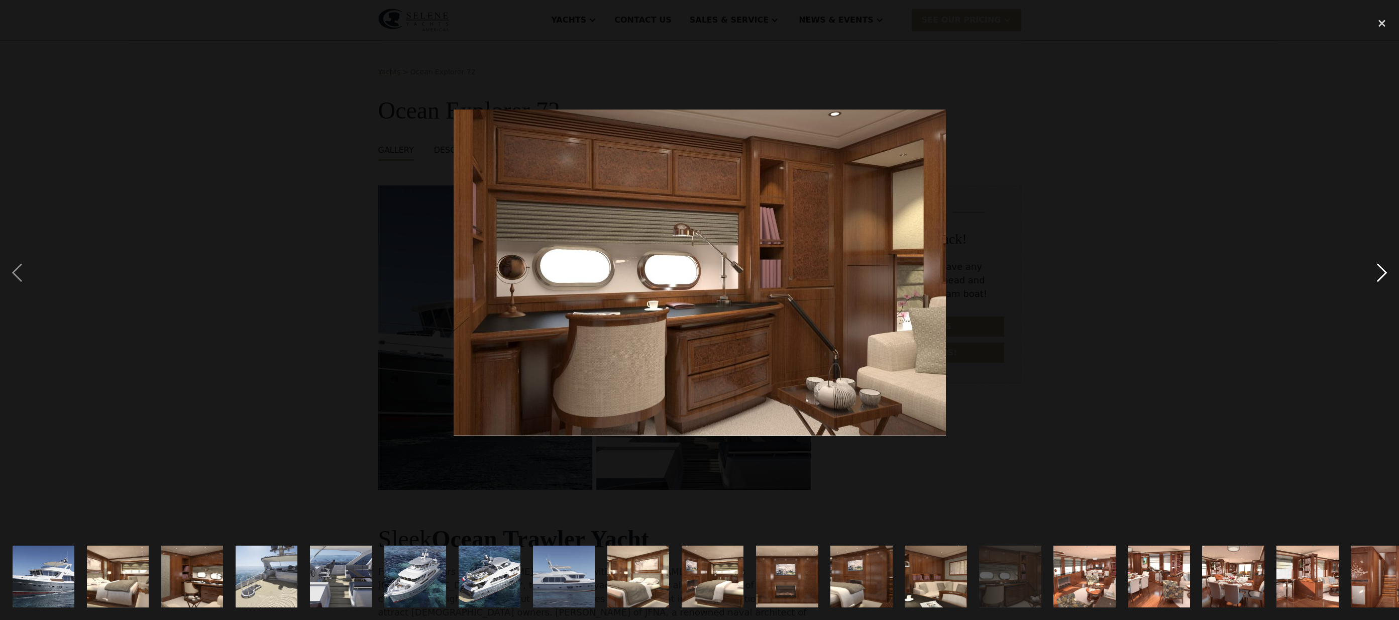
click at [1379, 278] on div "next image" at bounding box center [1382, 273] width 34 height 521
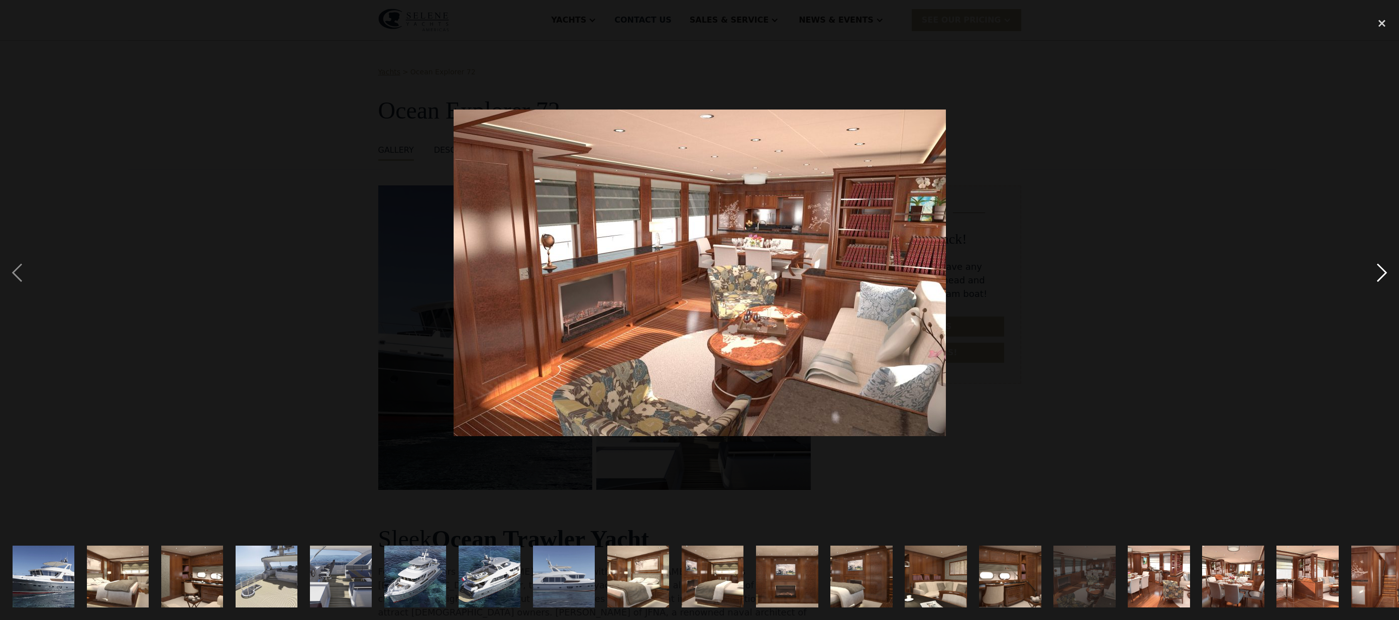
click at [1377, 279] on div "next image" at bounding box center [1382, 273] width 34 height 521
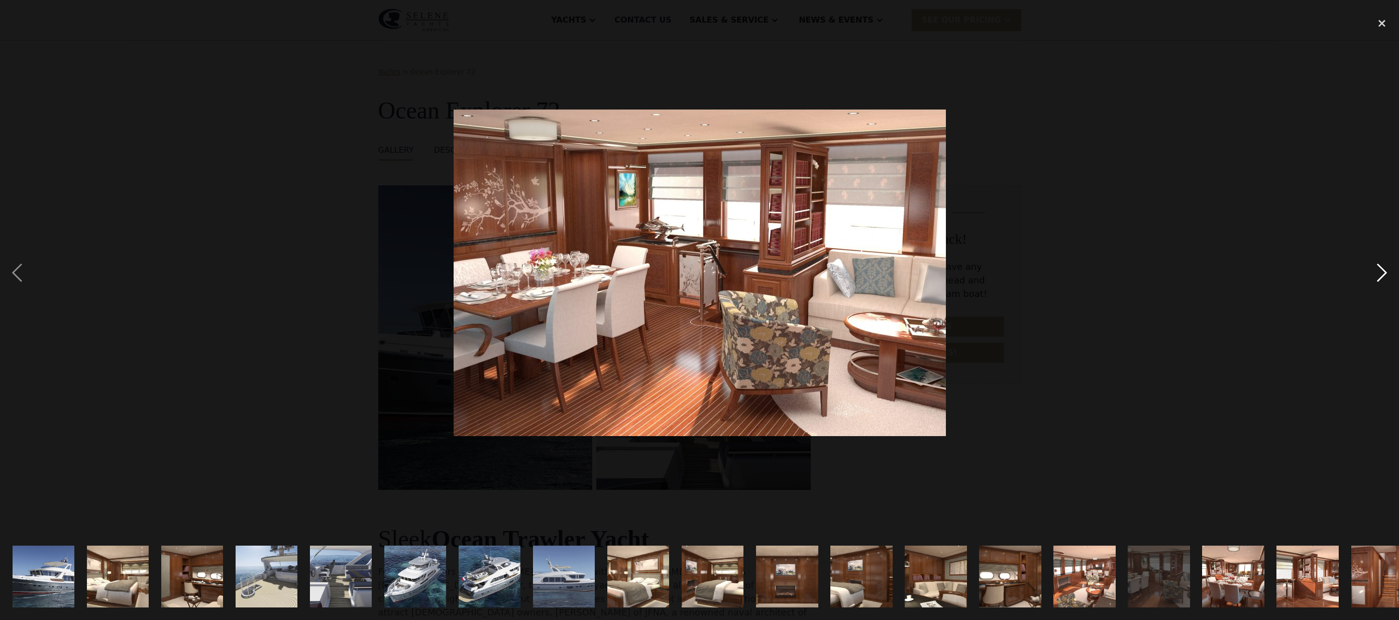
click at [1373, 282] on div "next image" at bounding box center [1382, 273] width 34 height 521
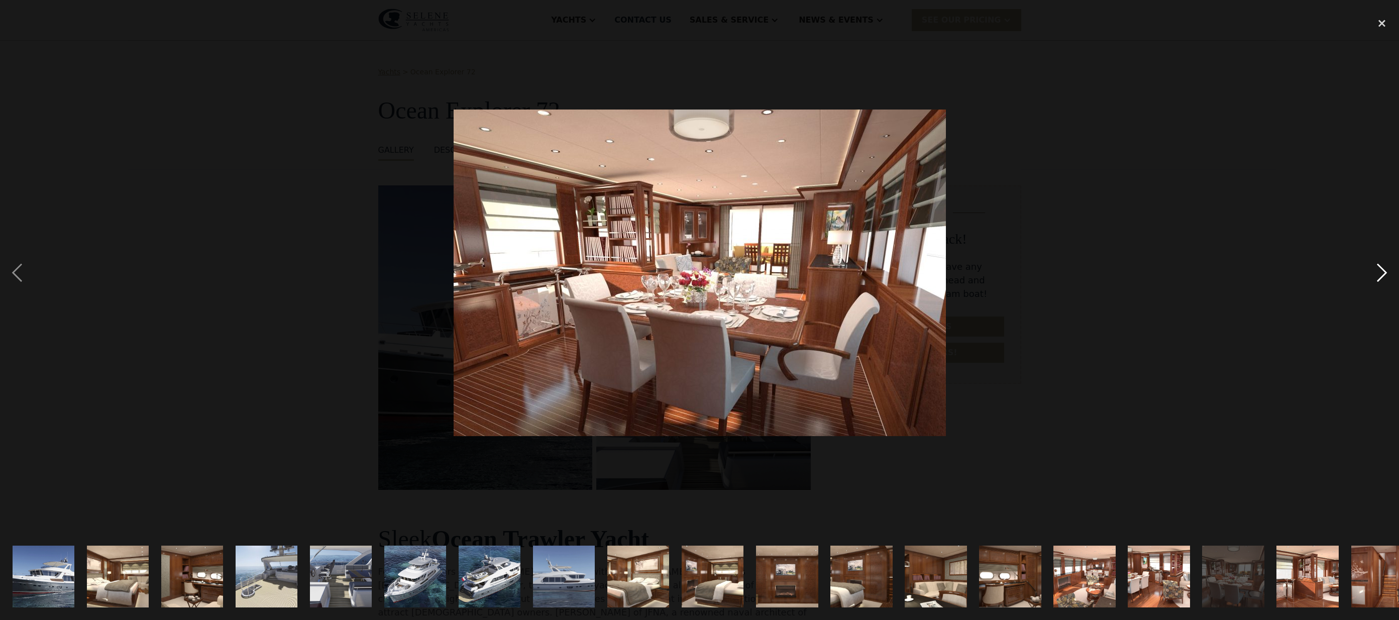
click at [1372, 283] on div "next image" at bounding box center [1382, 273] width 34 height 521
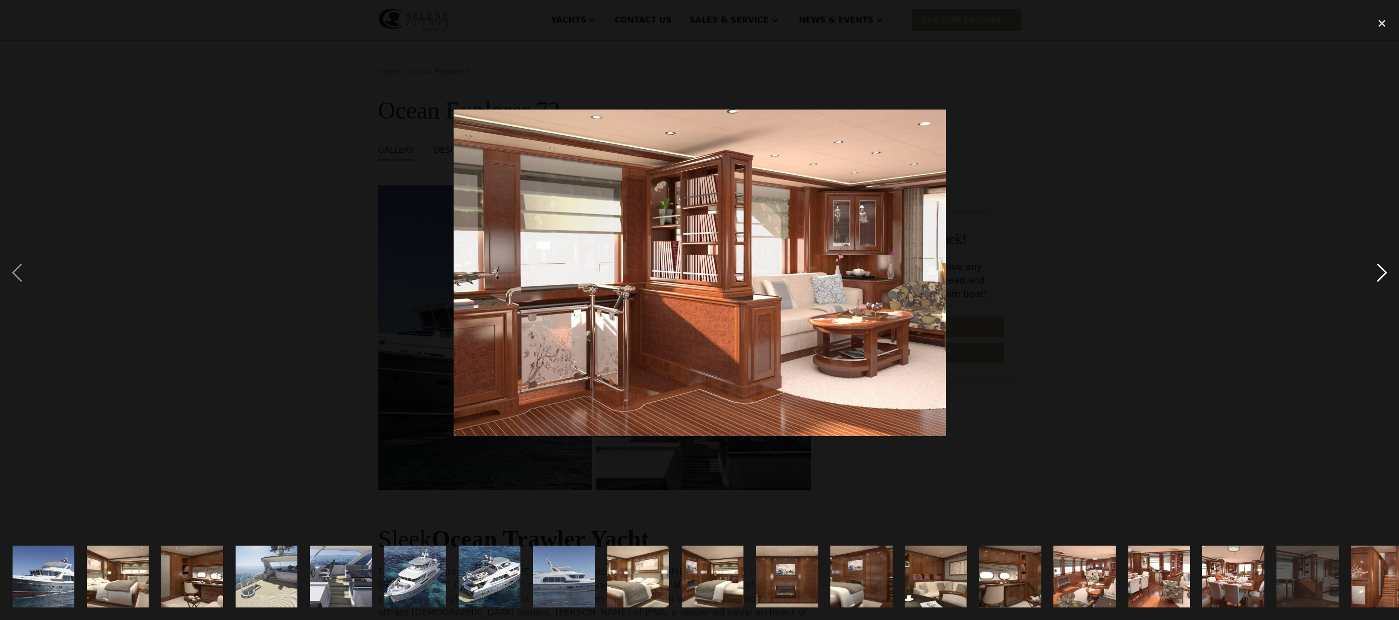
click at [1372, 283] on div "next image" at bounding box center [1382, 273] width 34 height 521
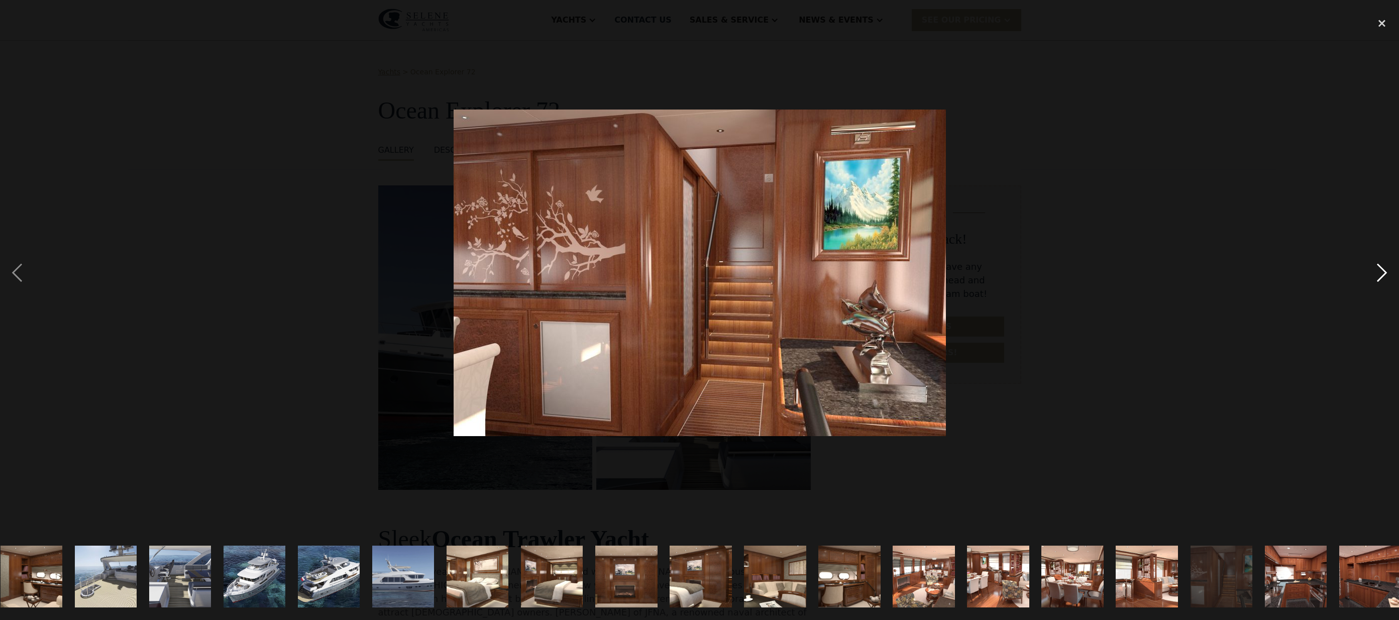
scroll to position [0, 175]
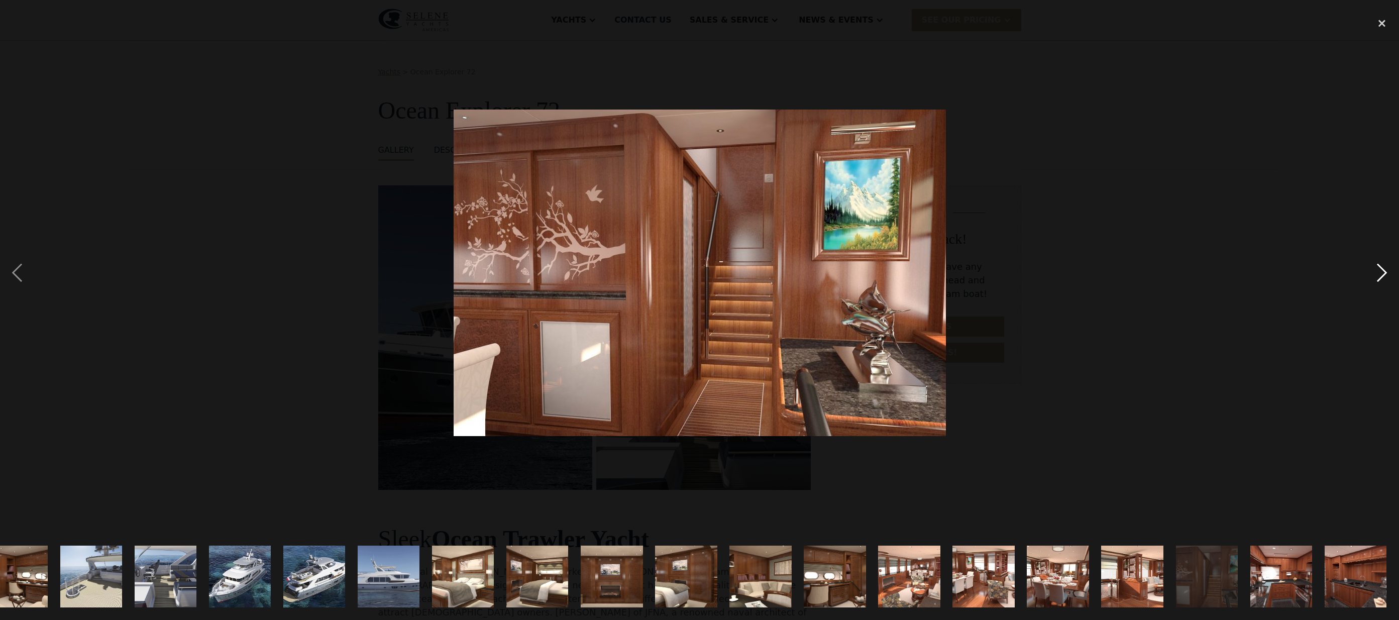
click at [1372, 283] on div "next image" at bounding box center [1382, 273] width 34 height 521
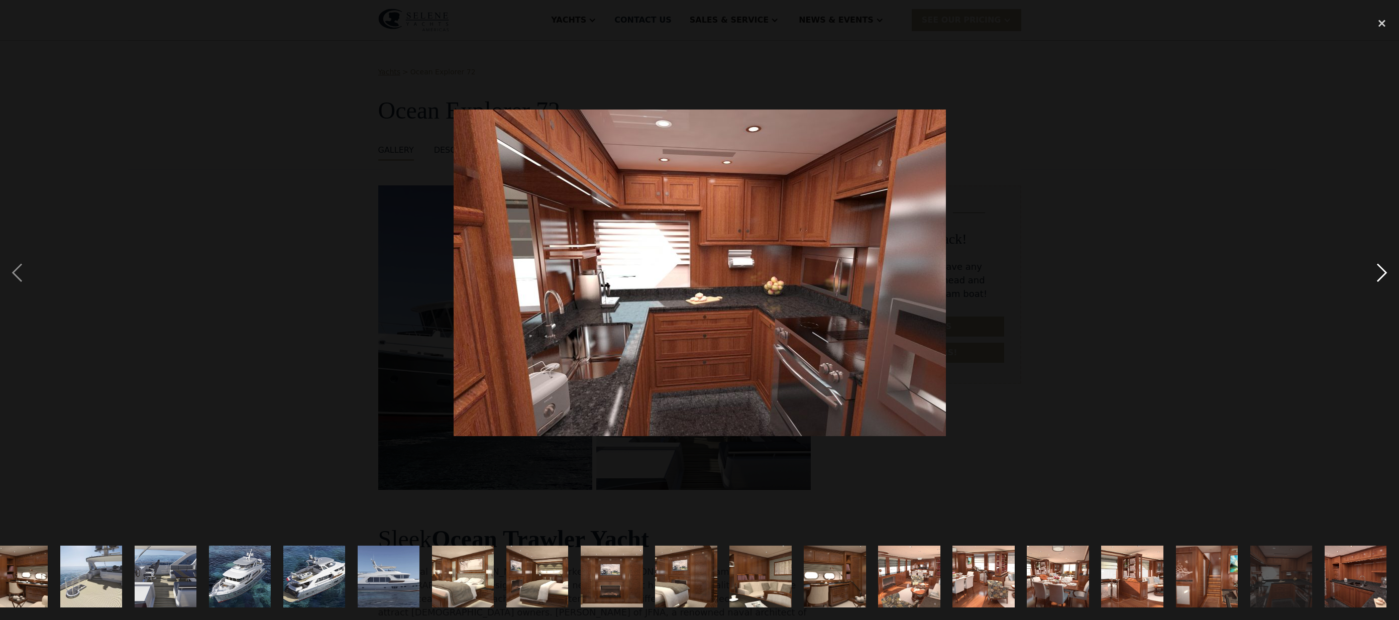
click at [1372, 283] on div "next image" at bounding box center [1382, 273] width 34 height 521
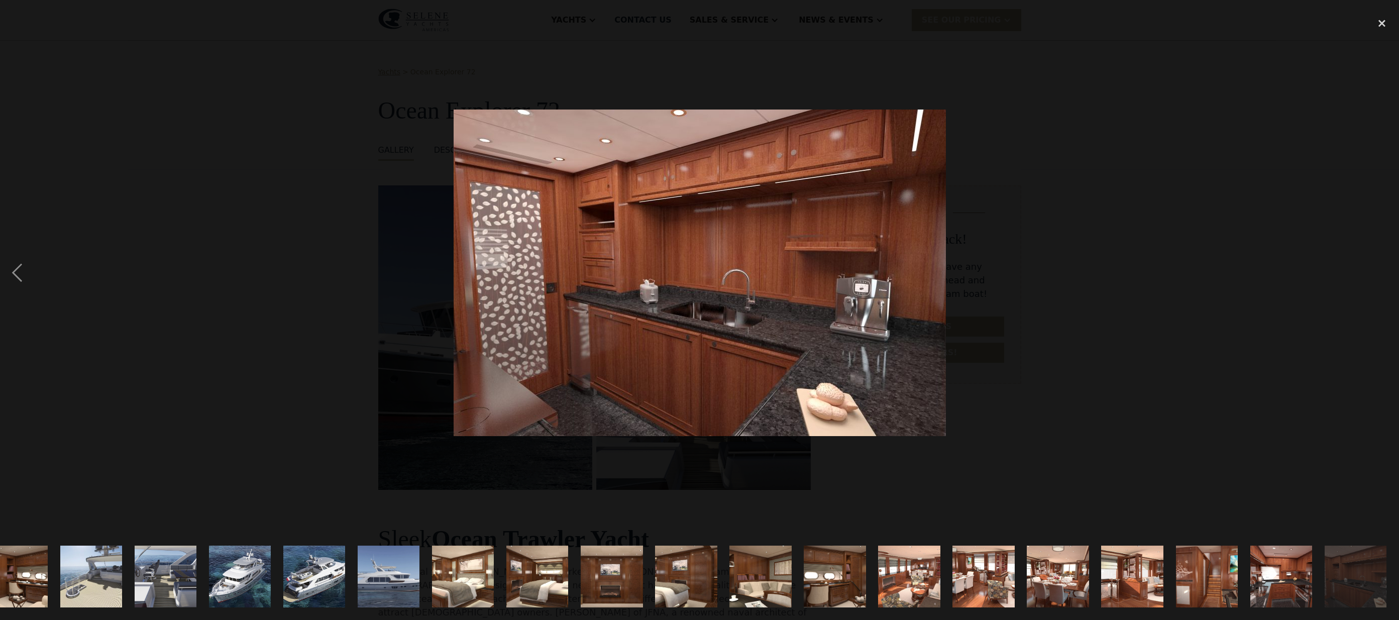
click at [1372, 283] on div "next image" at bounding box center [1382, 273] width 34 height 521
click at [1384, 23] on div "close lightbox" at bounding box center [1382, 24] width 34 height 22
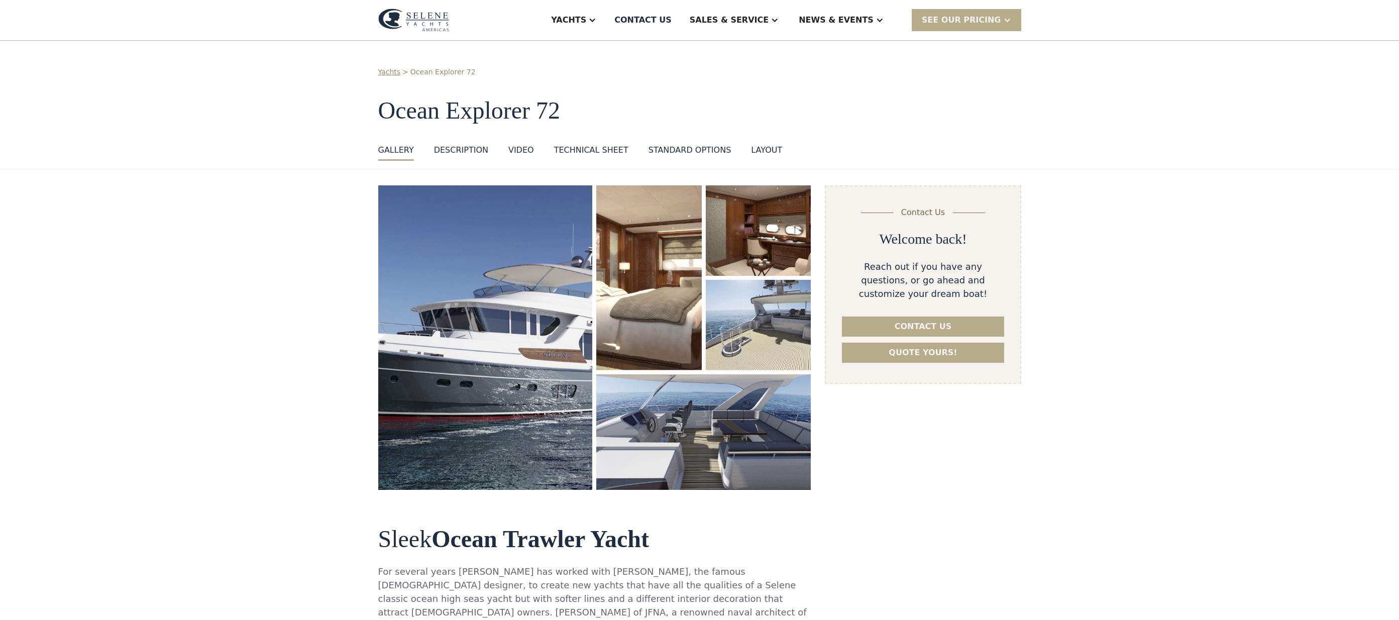
scroll to position [0, 0]
click at [521, 149] on div "VIDEO" at bounding box center [521, 150] width 26 height 12
